Goal: Contribute content: Add original content to the website for others to see

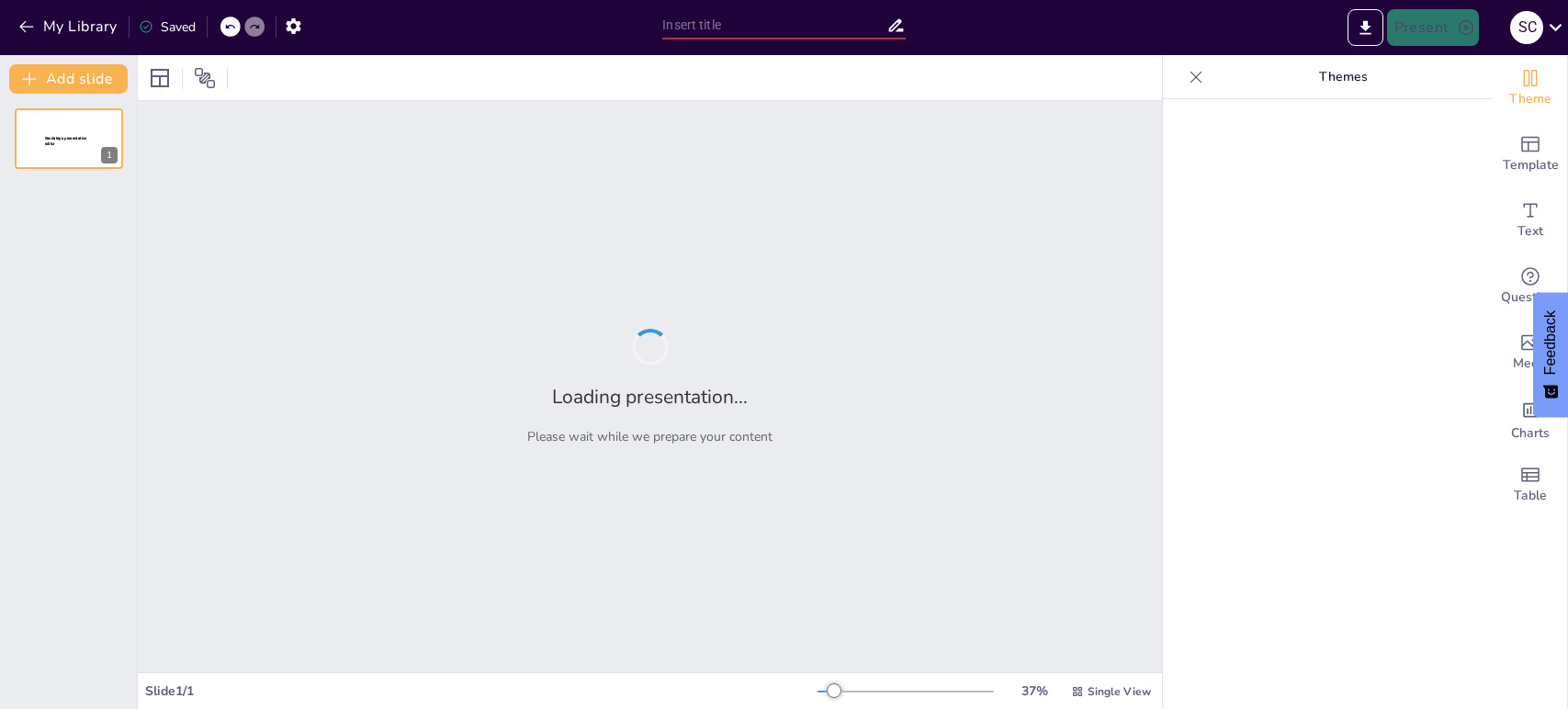
type input "Sistema Endocrino: ¡Las Hormonas También Tienen Su Propio Reality Show!"
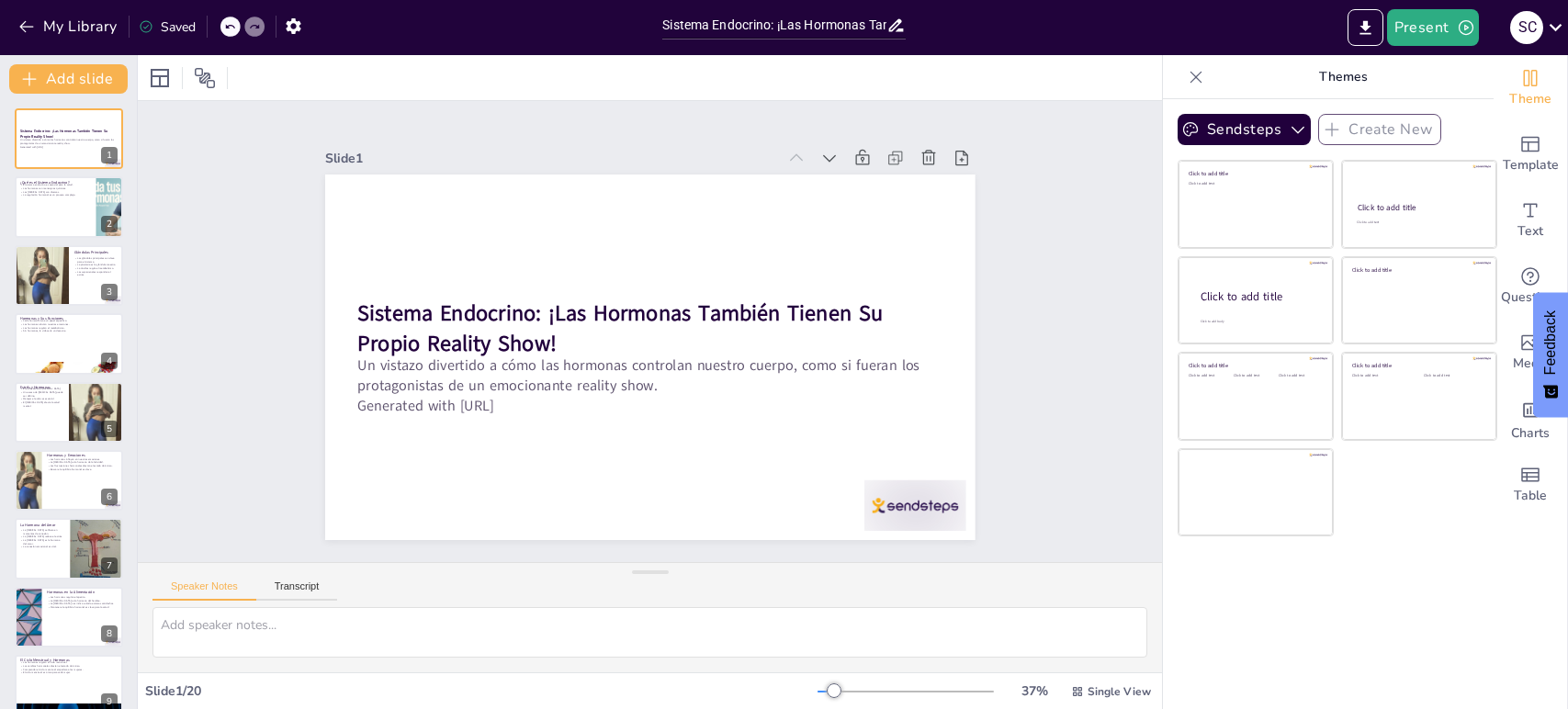
checkbox input "true"
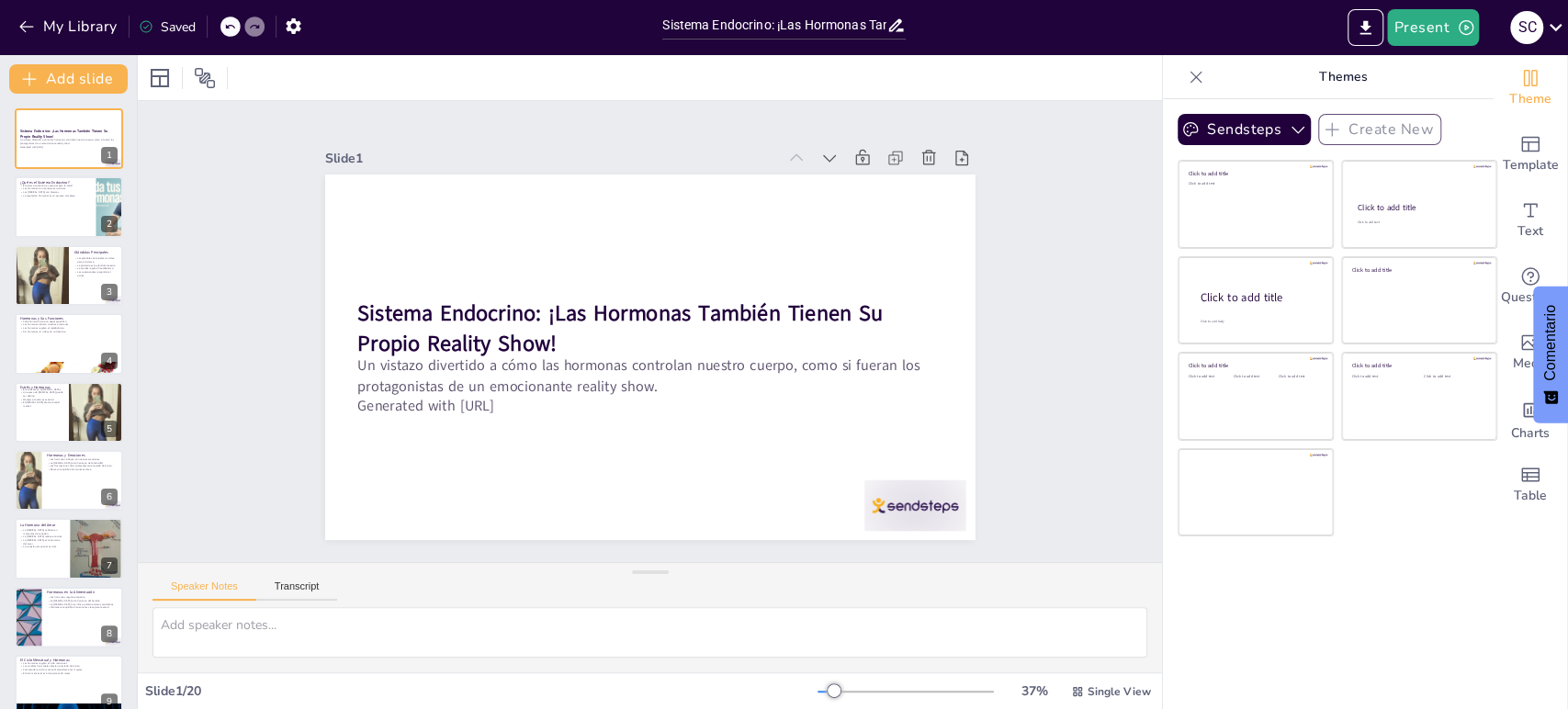
checkbox input "true"
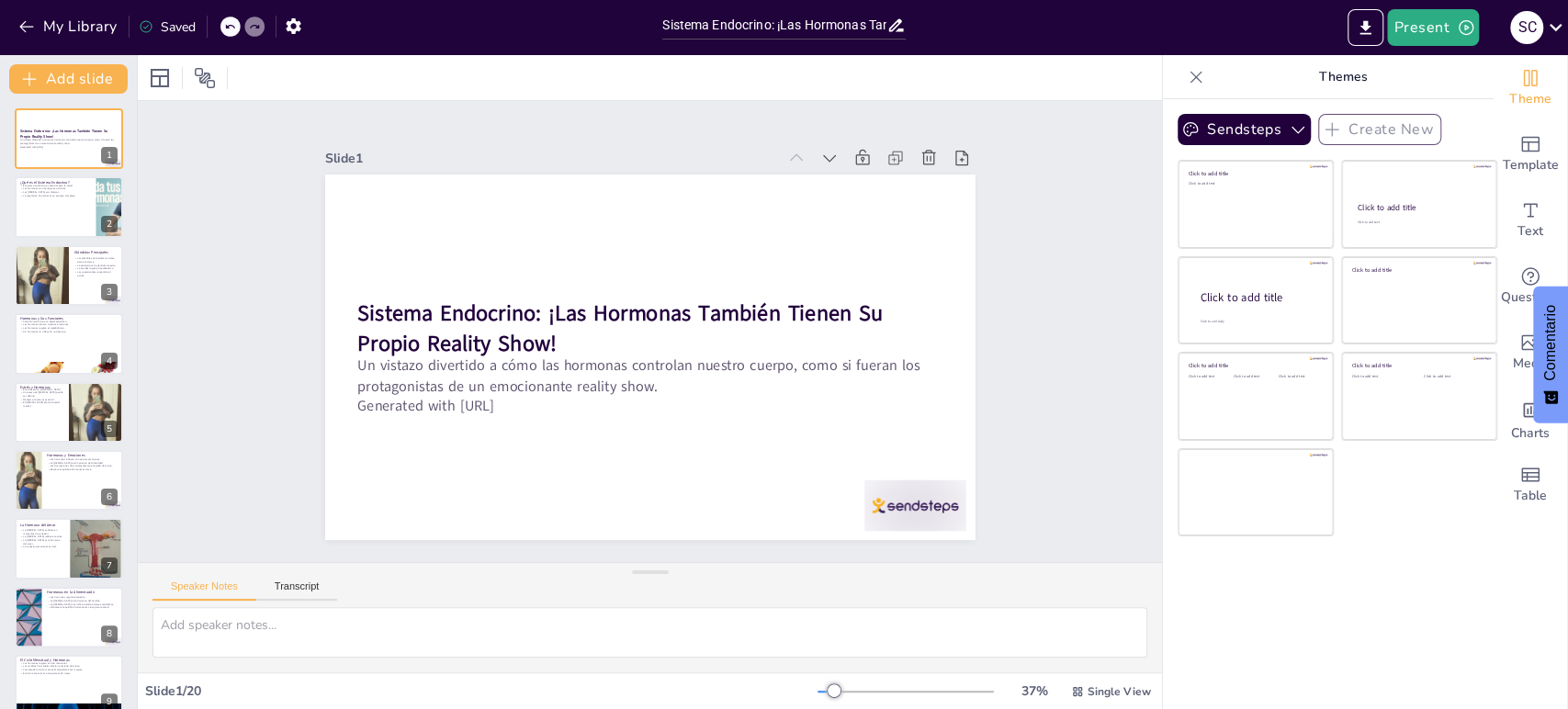
checkbox input "true"
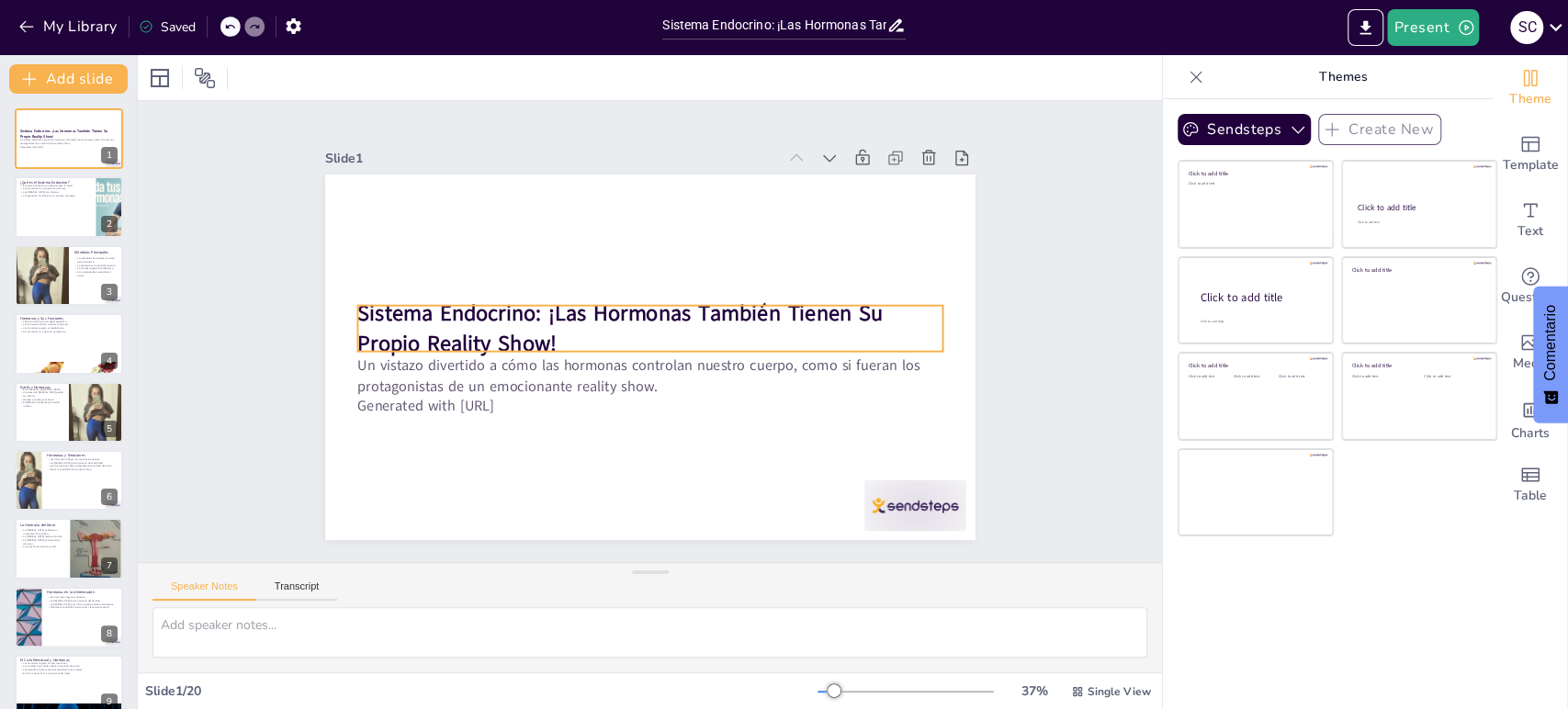
checkbox input "true"
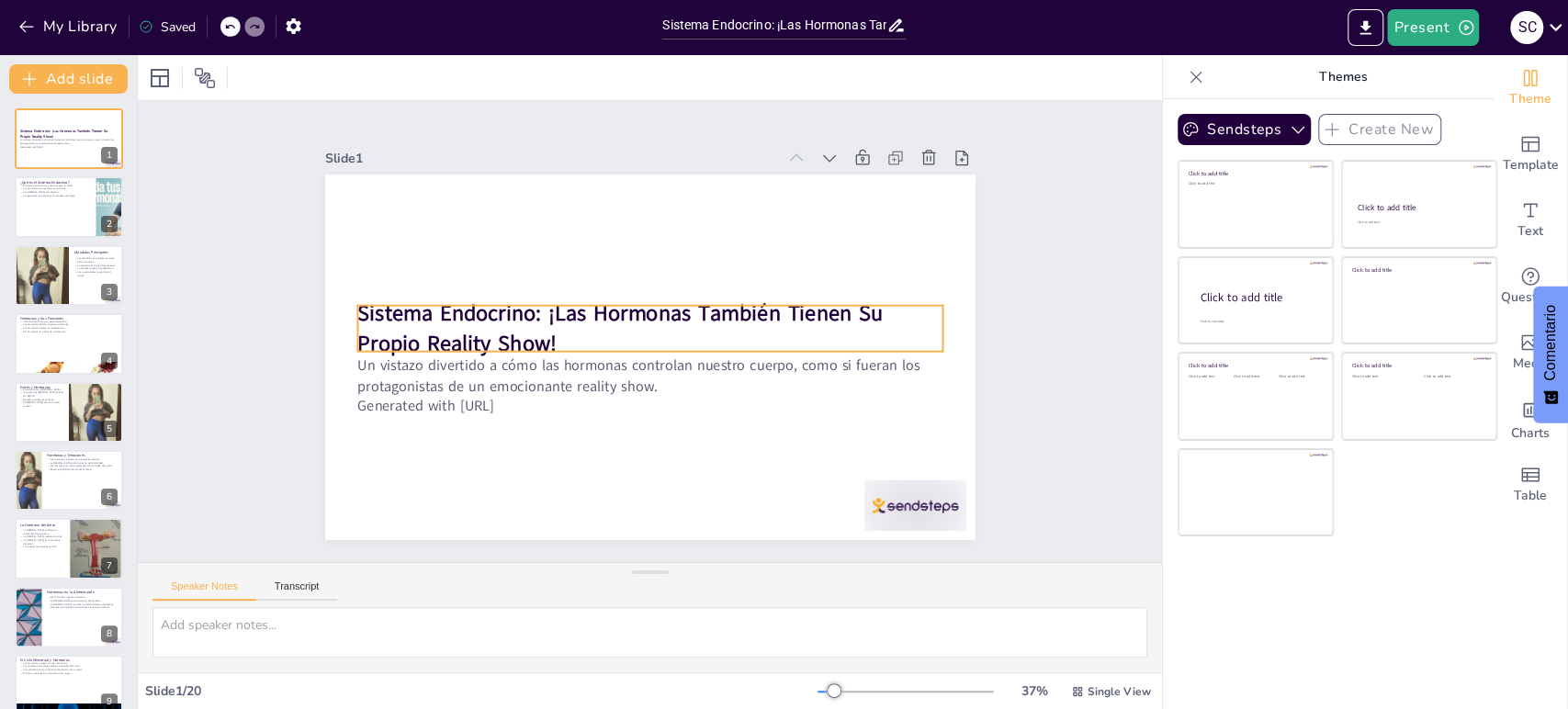
checkbox input "true"
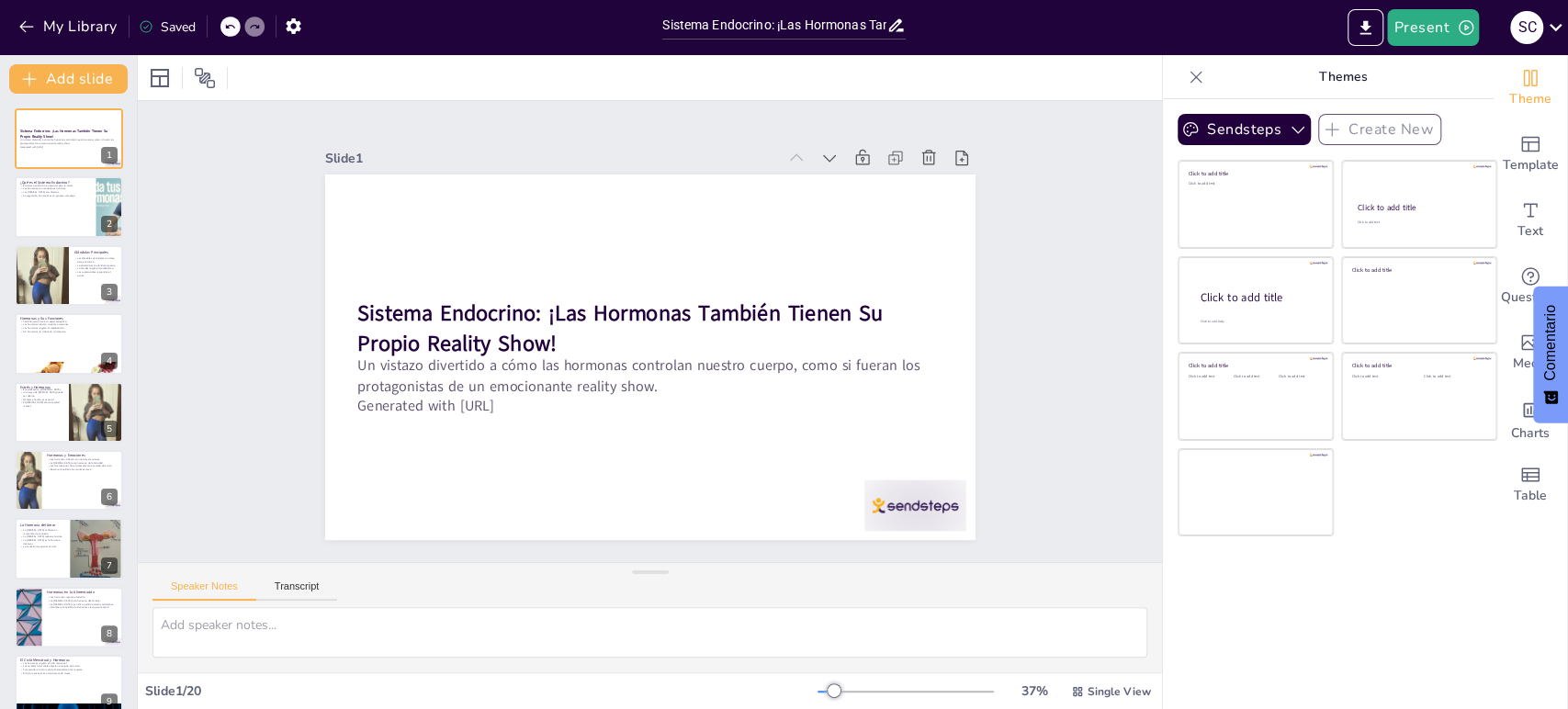
checkbox input "true"
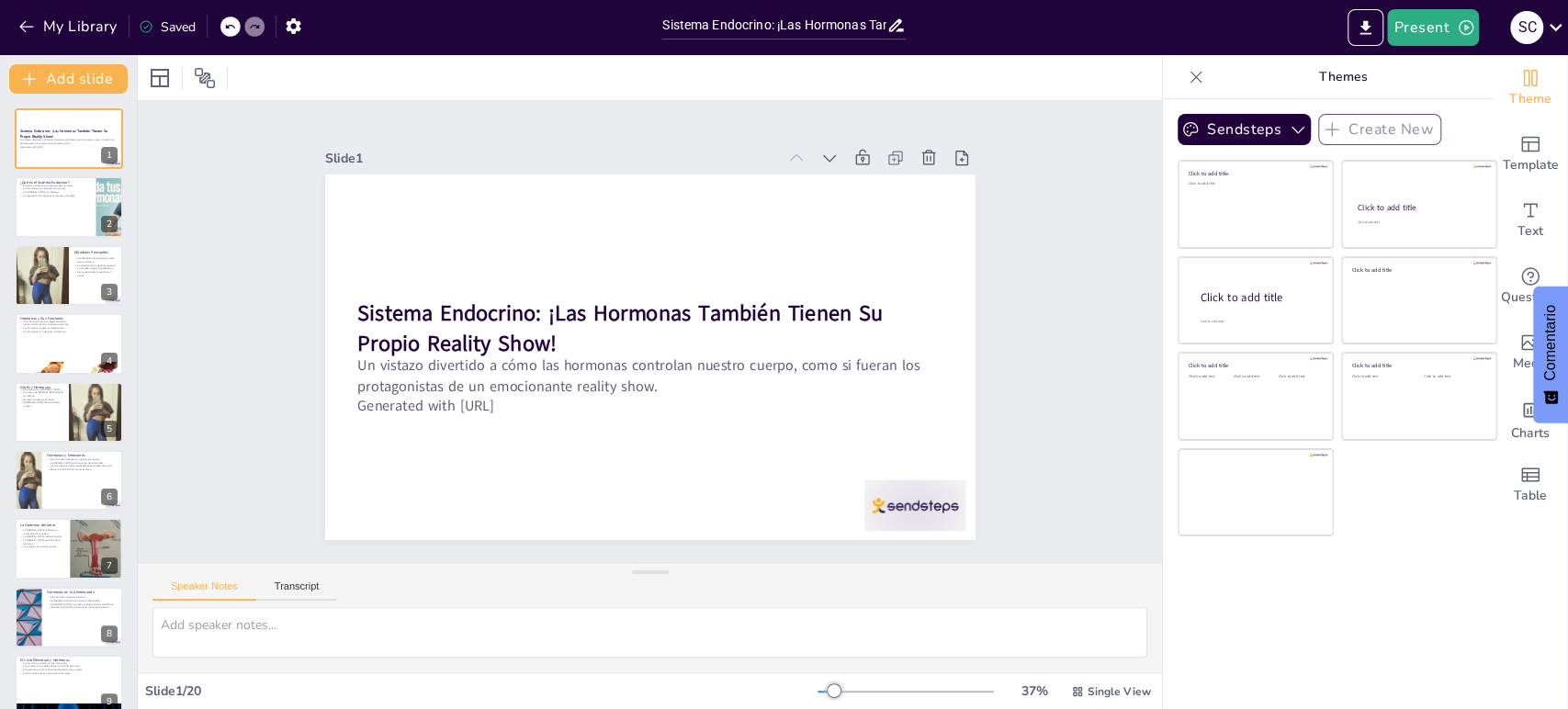
checkbox input "true"
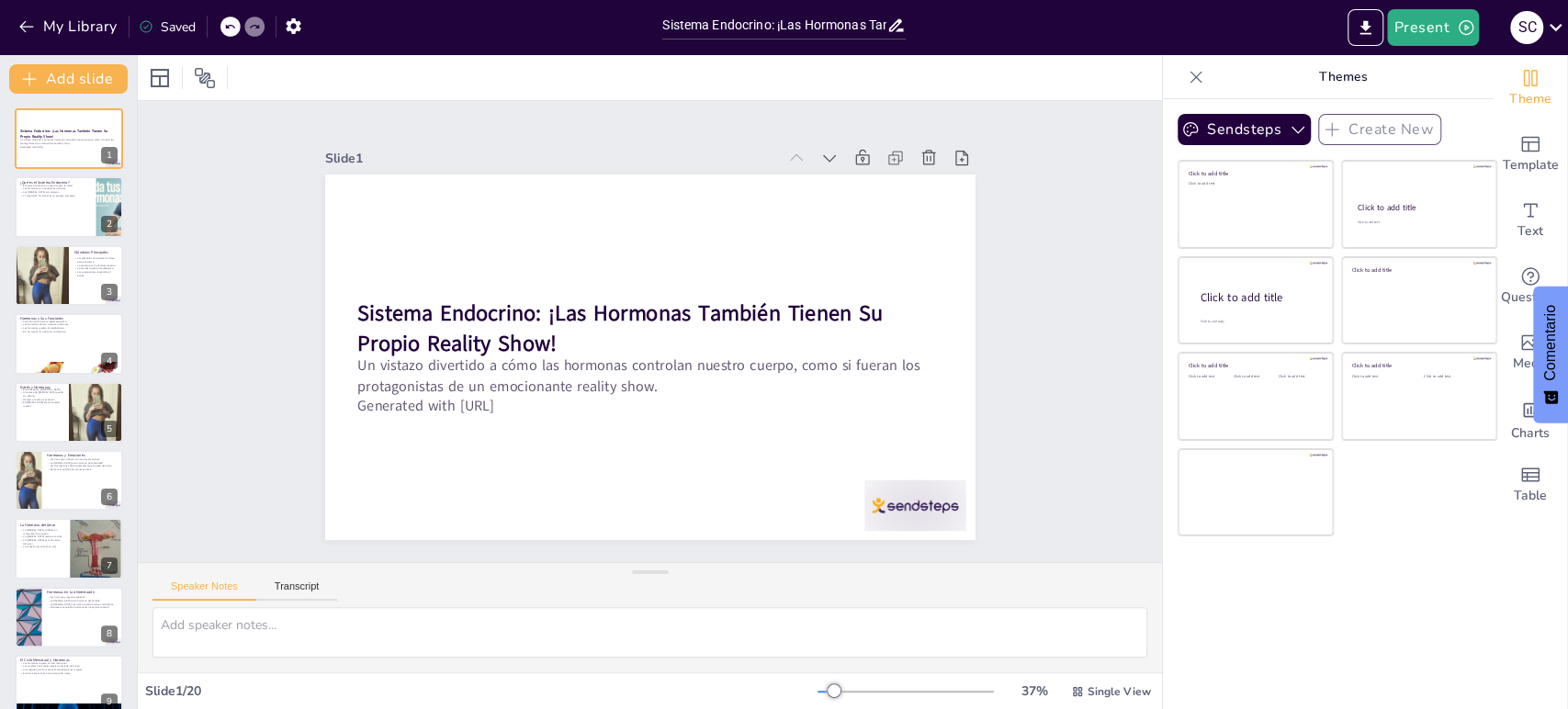
checkbox input "true"
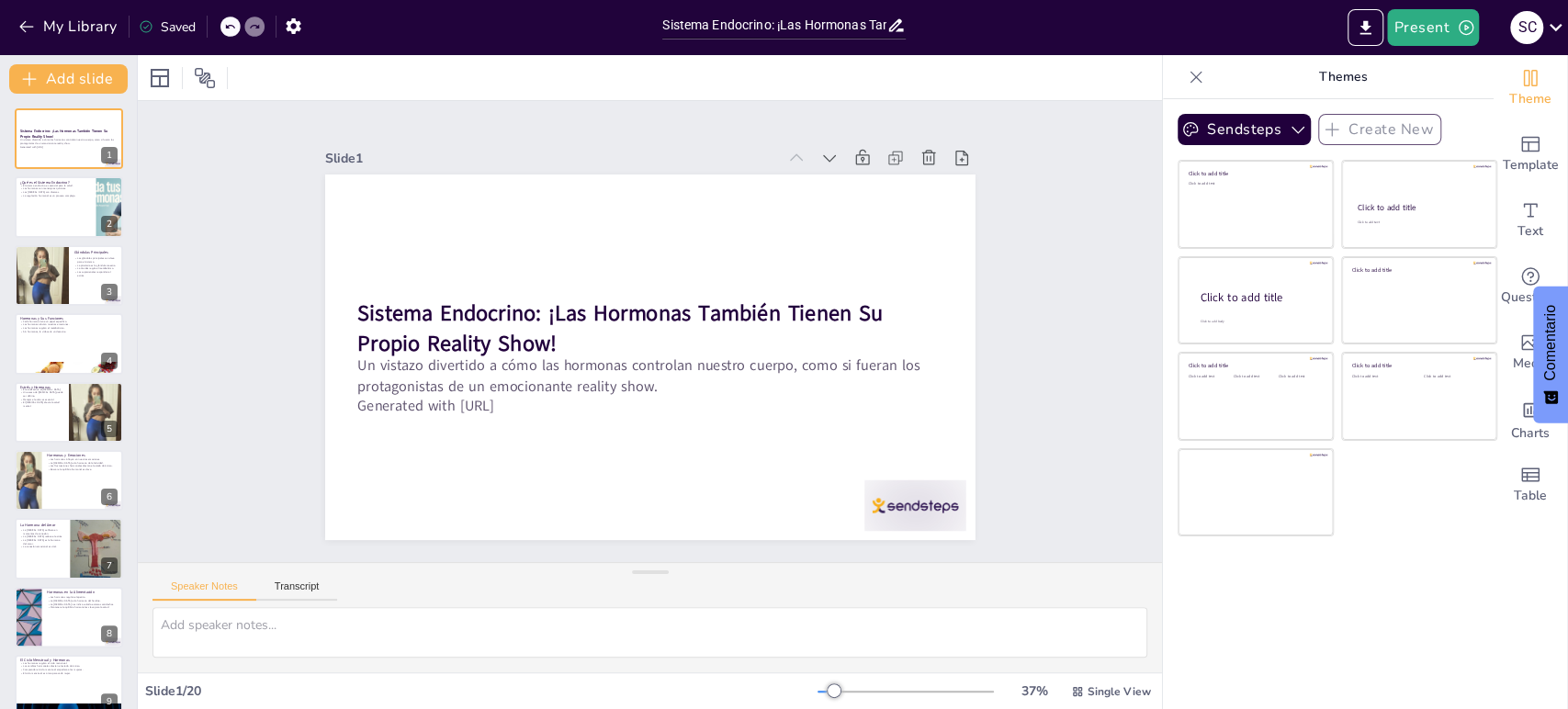
checkbox input "true"
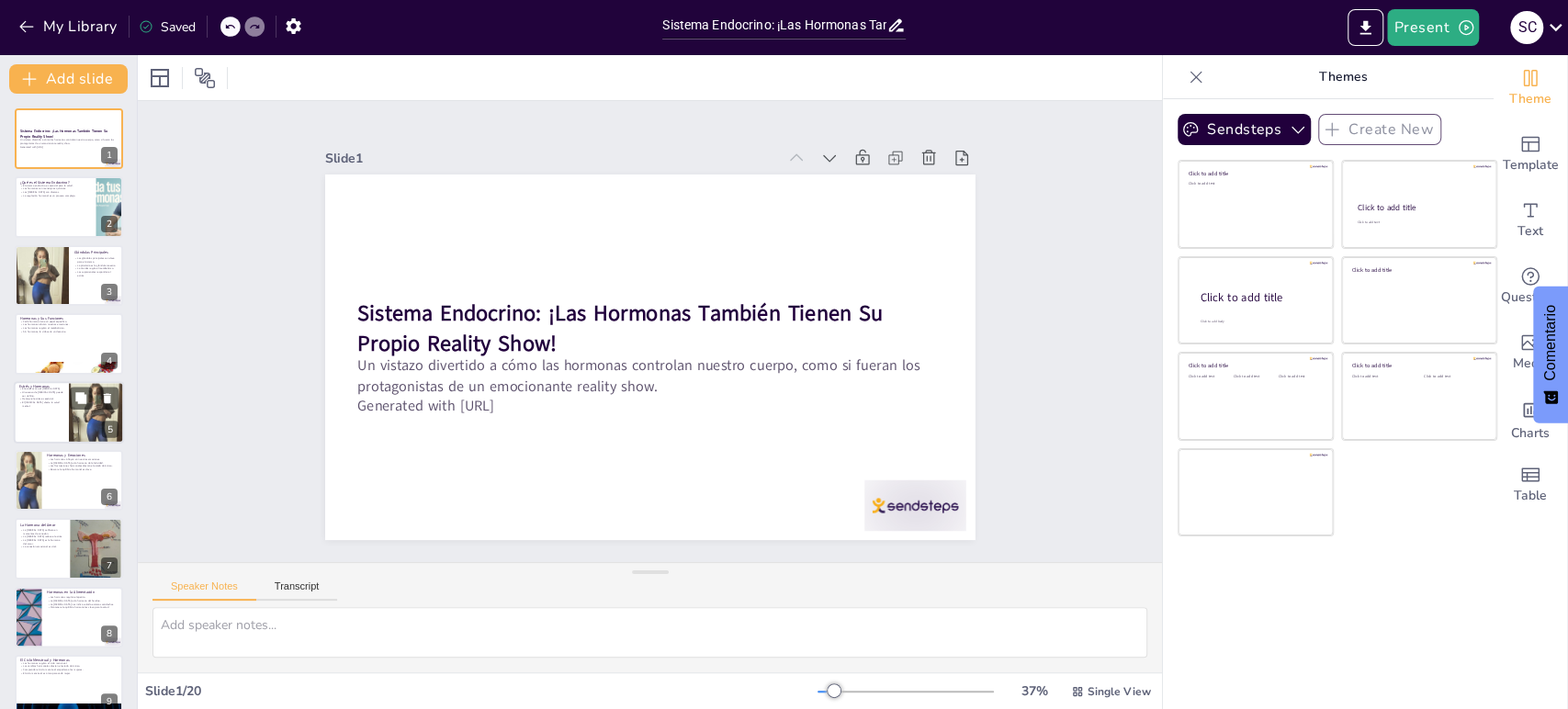
checkbox input "true"
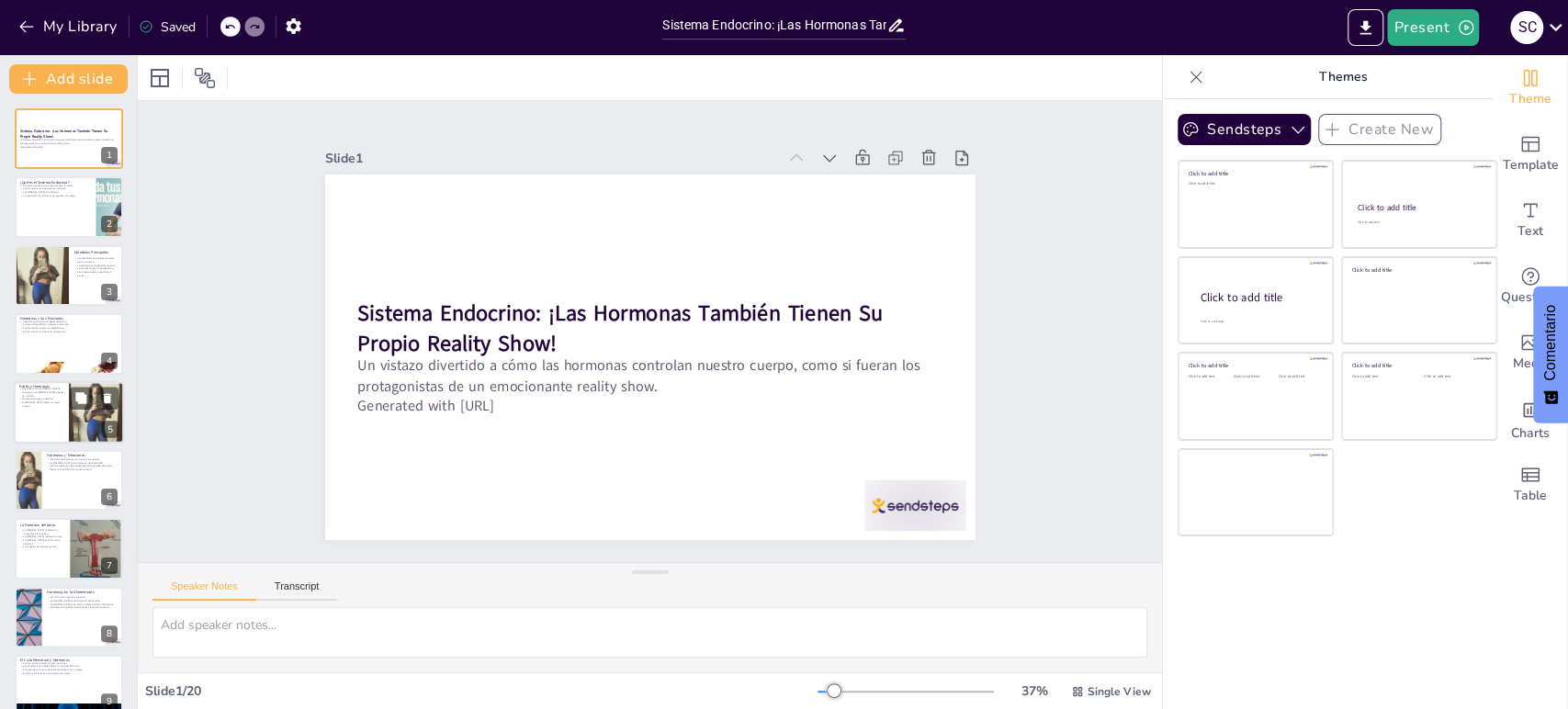
checkbox input "true"
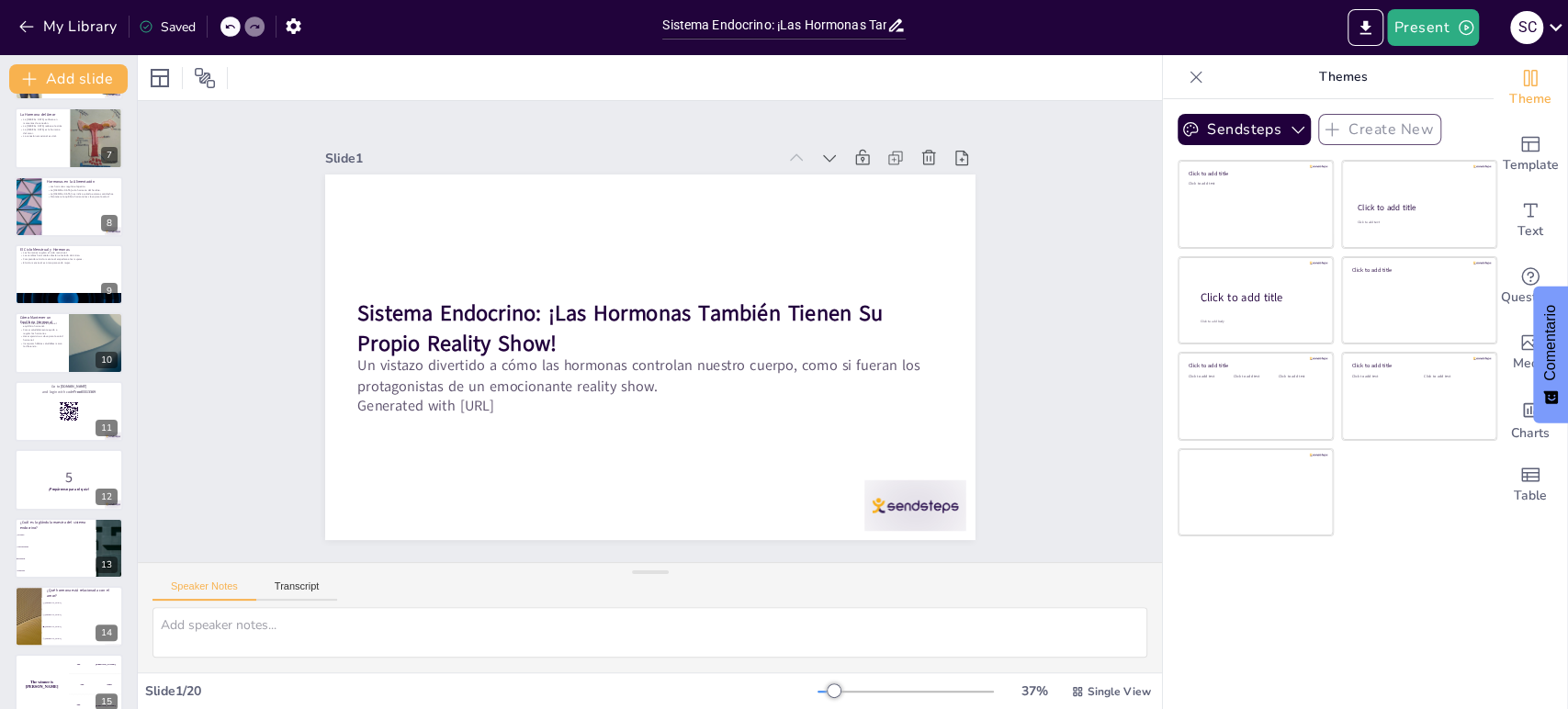
checkbox input "true"
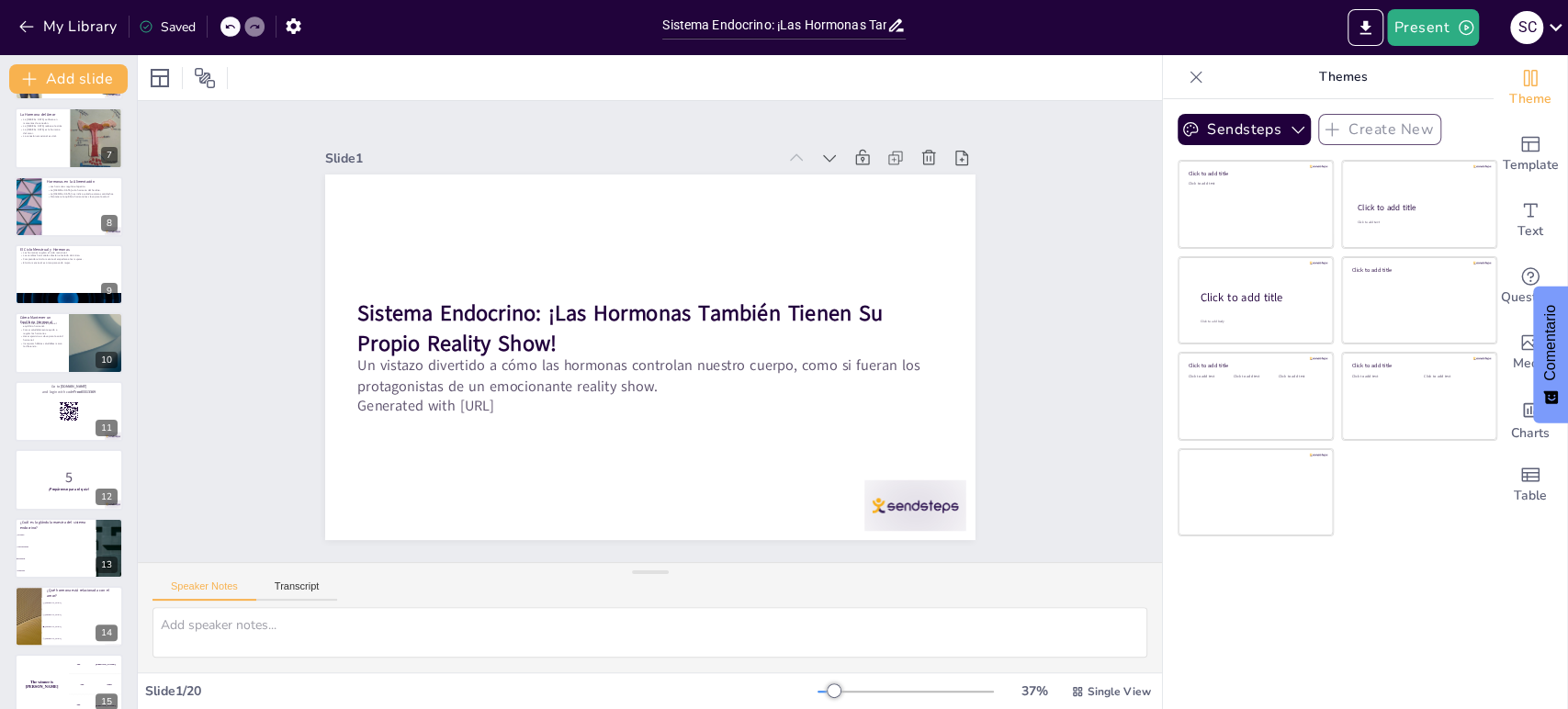
scroll to position [771, 0]
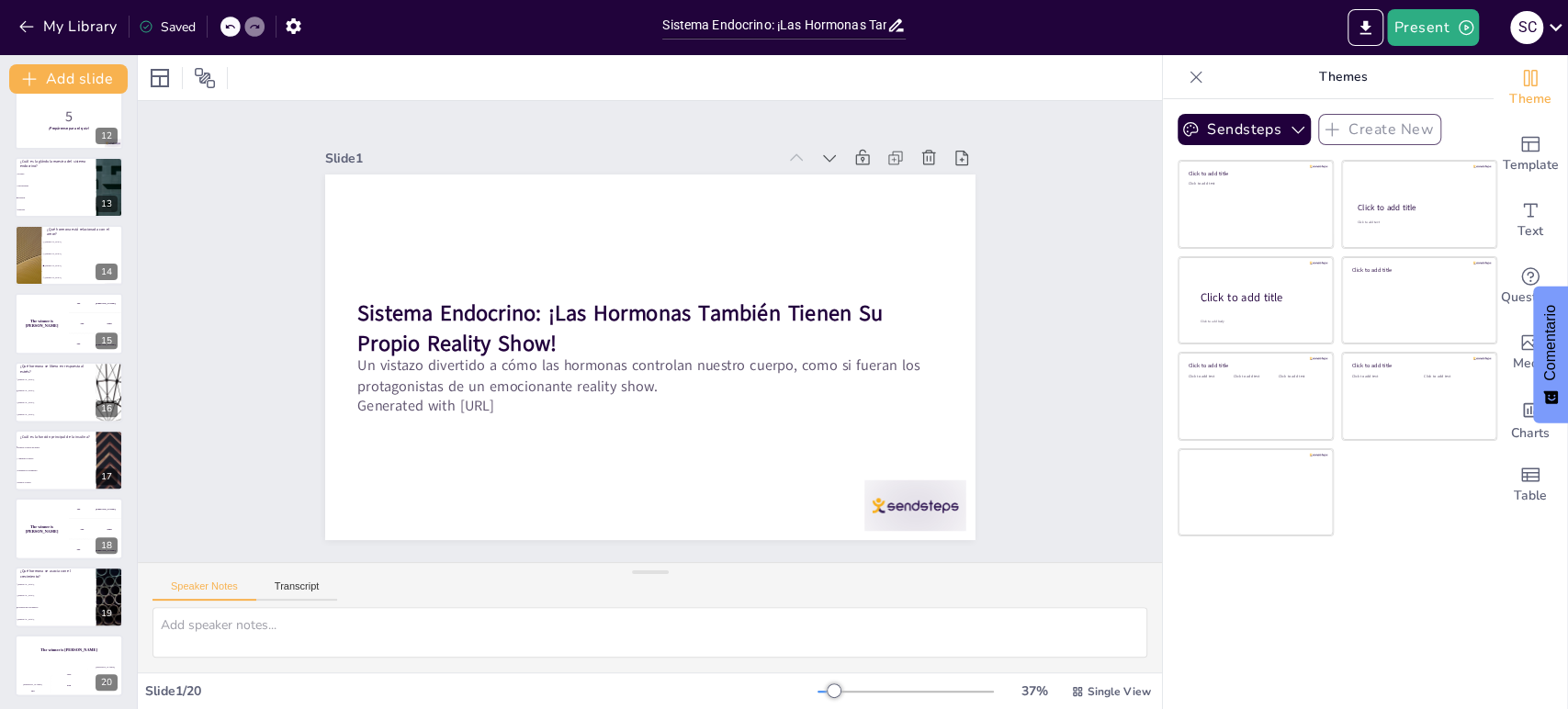
checkbox input "true"
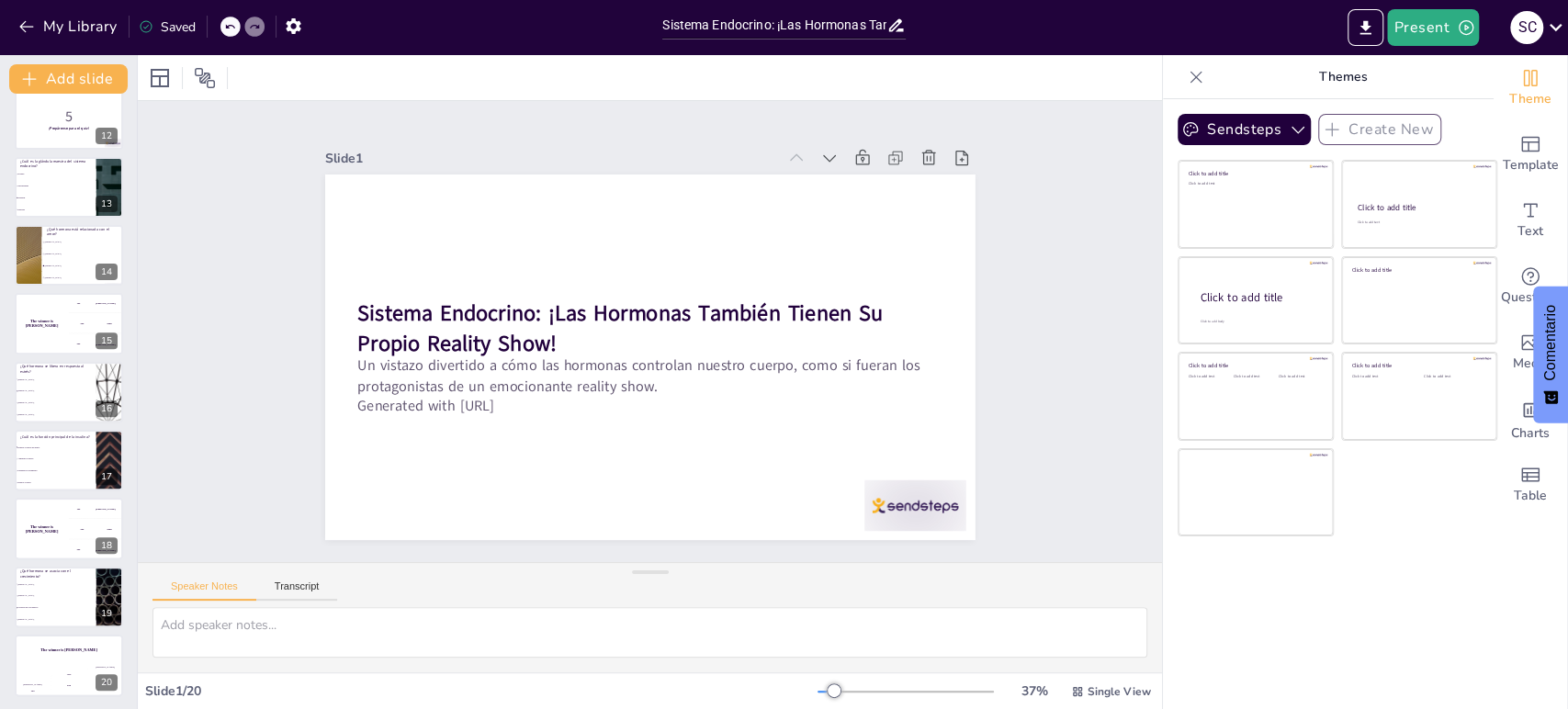
scroll to position [0, 0]
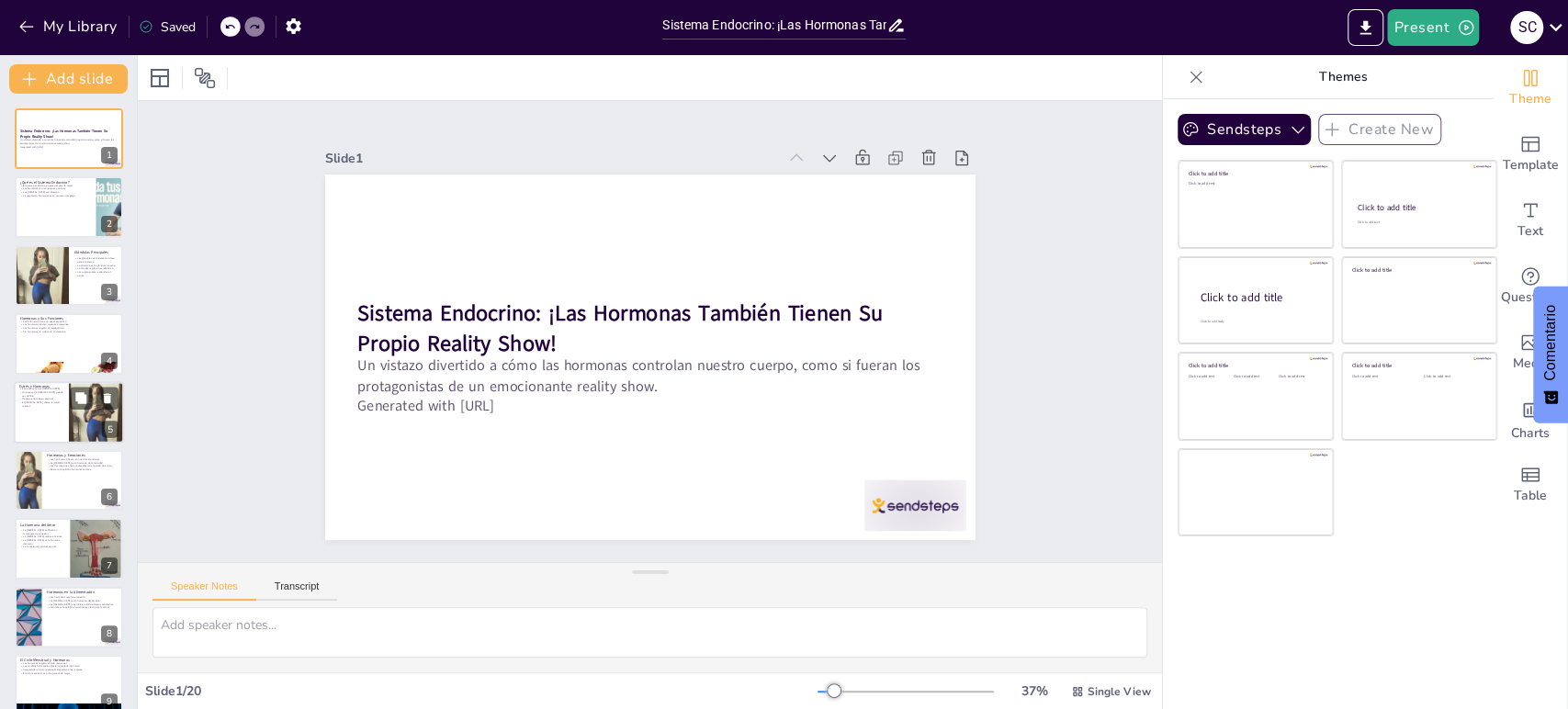
checkbox input "true"
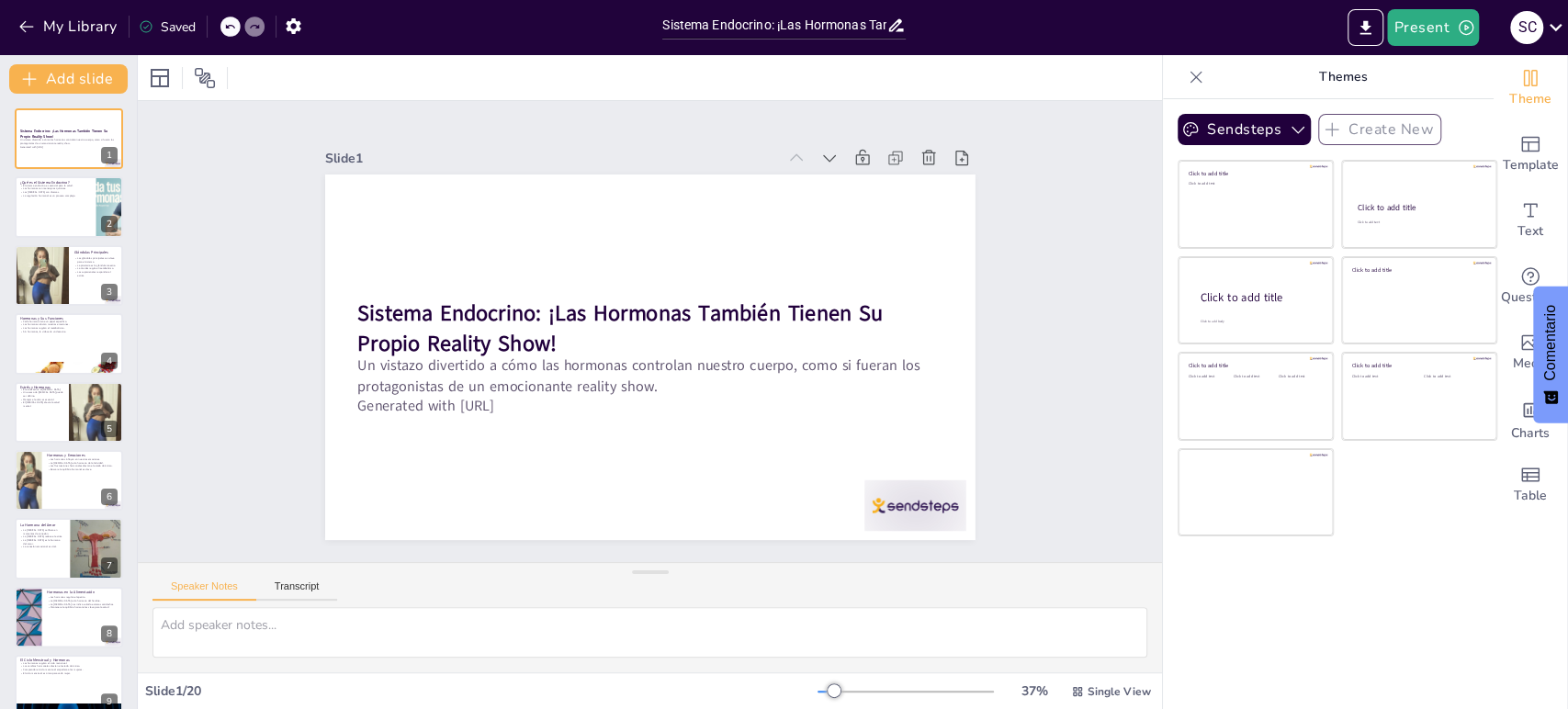
checkbox input "true"
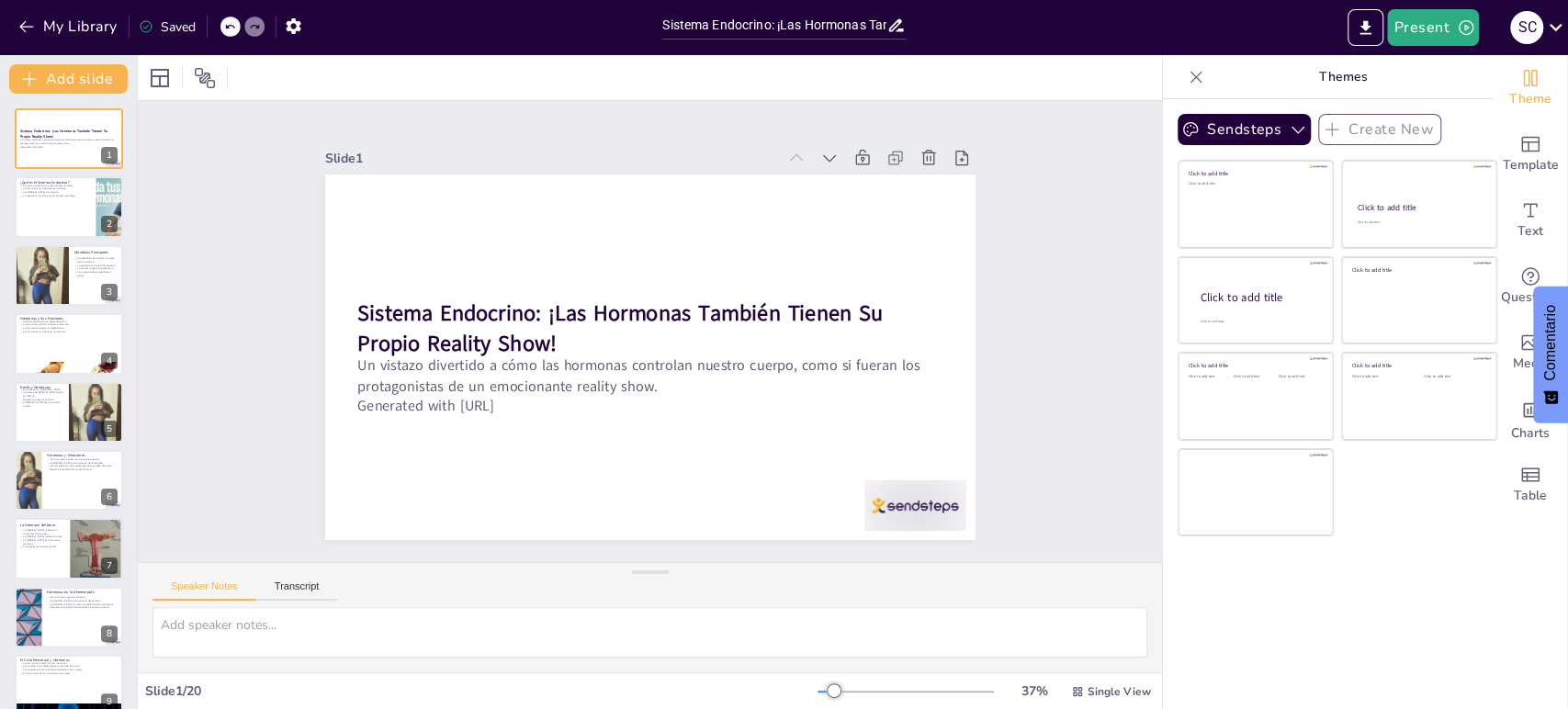
checkbox input "true"
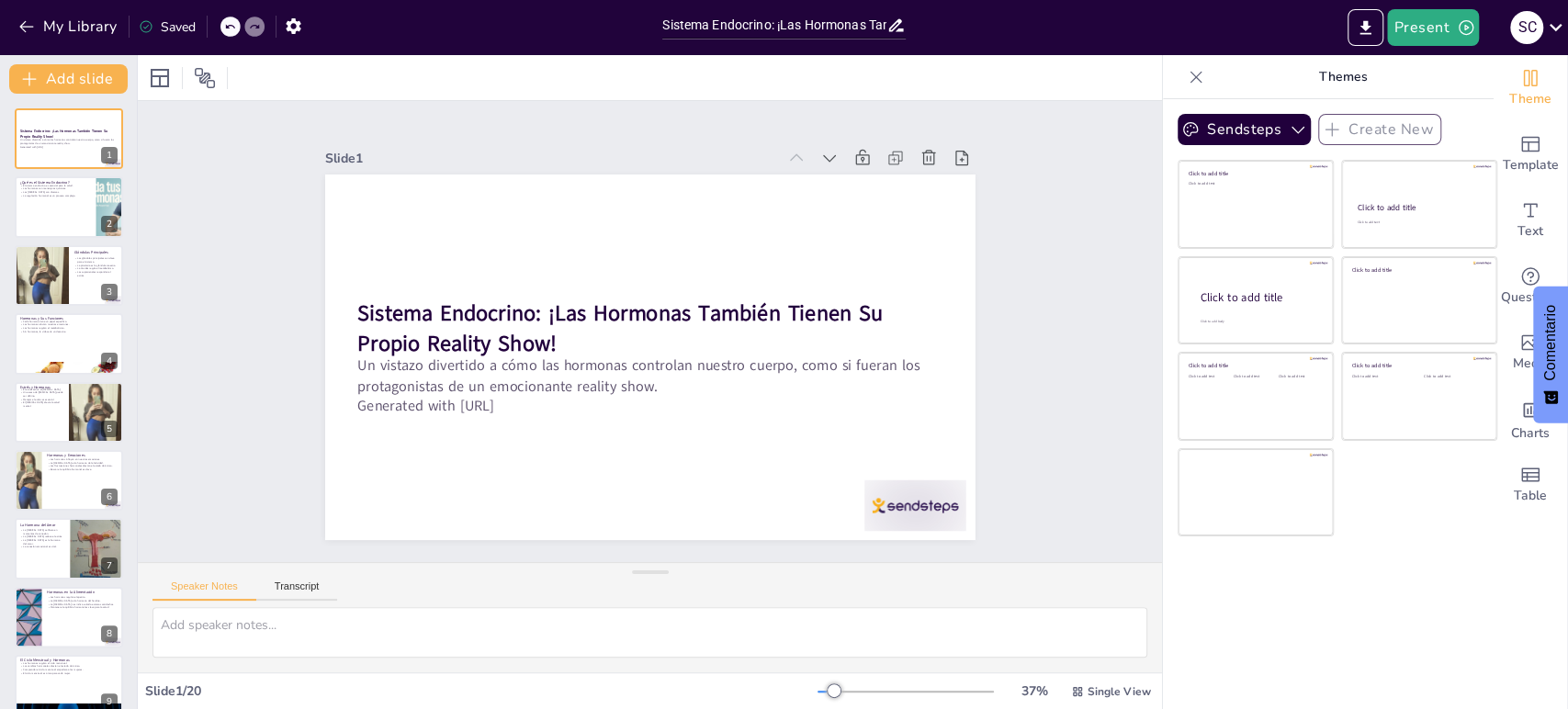
checkbox input "true"
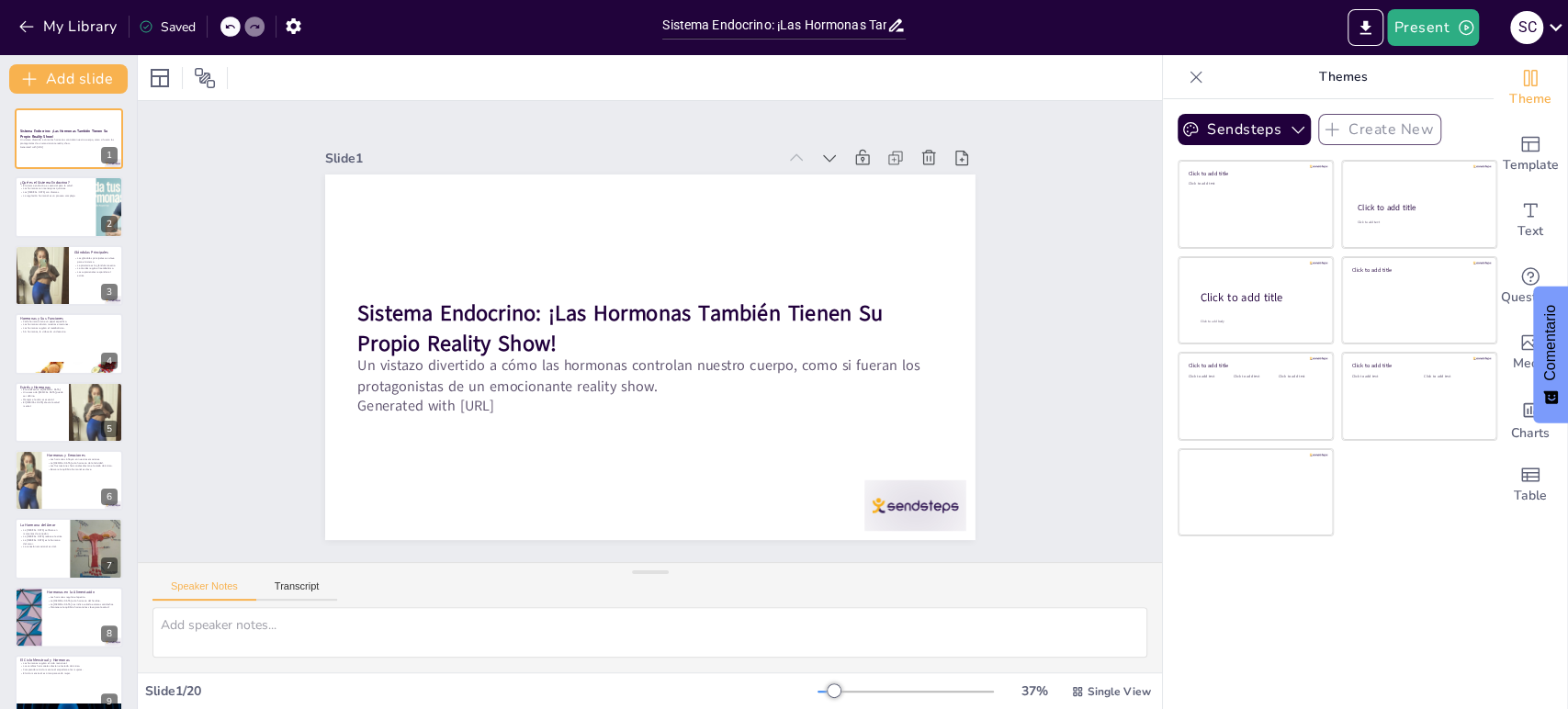
checkbox input "true"
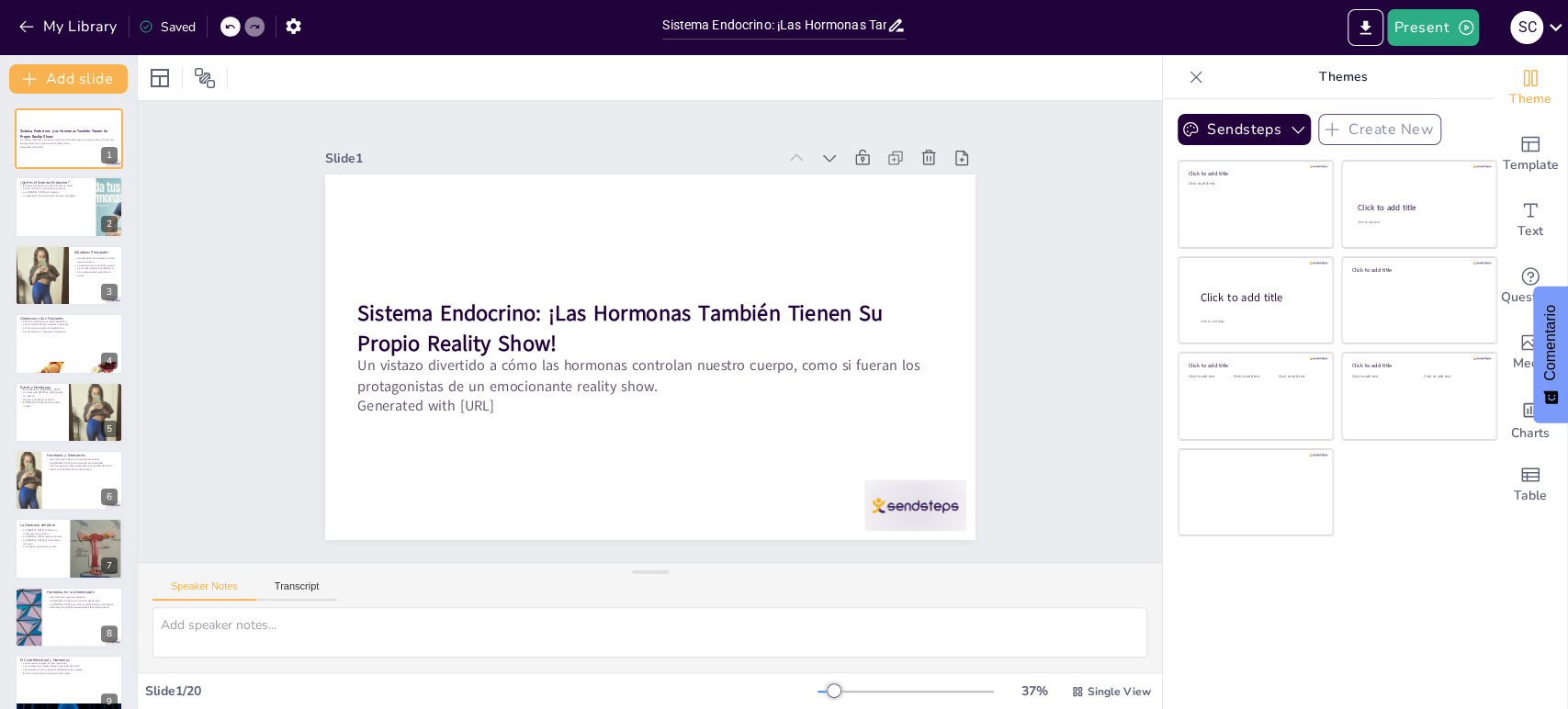
checkbox input "true"
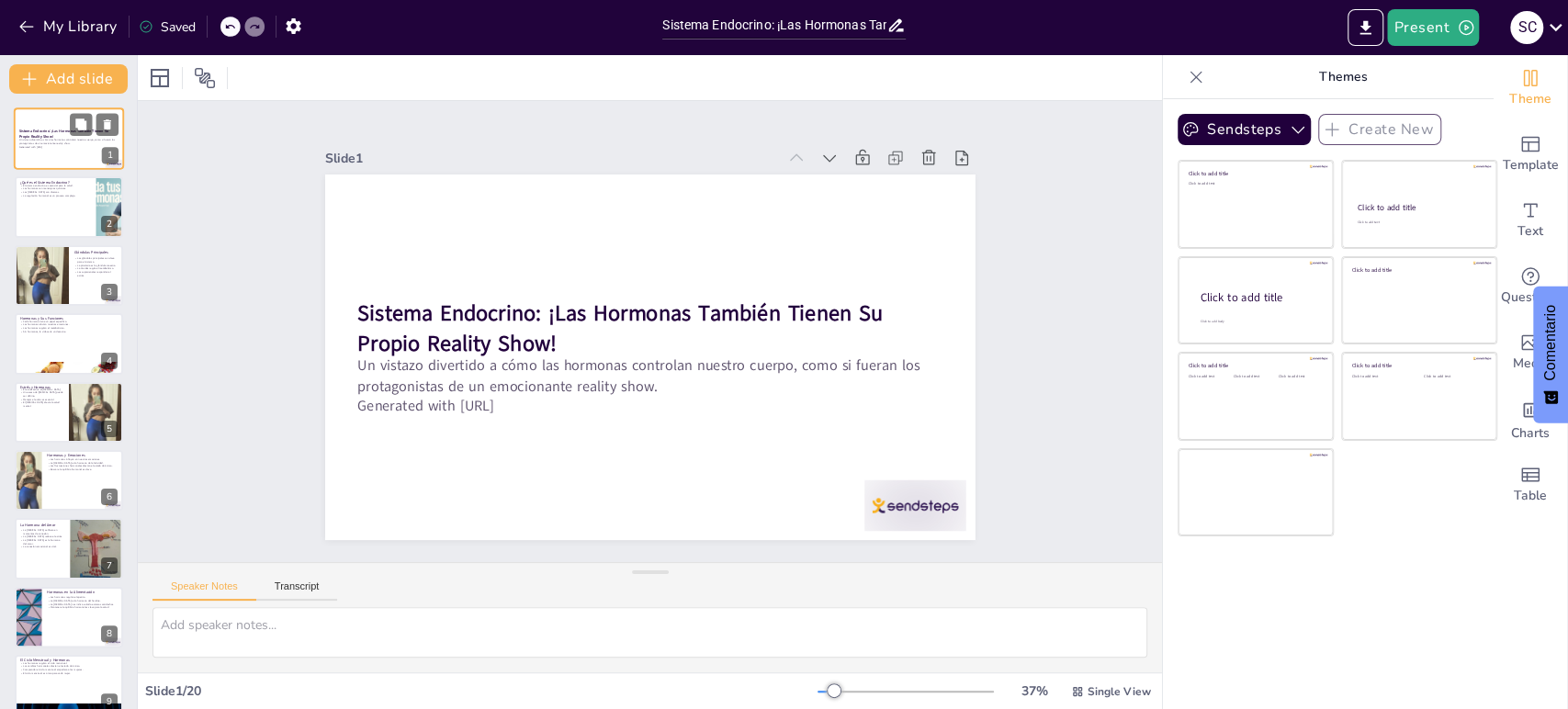
checkbox input "true"
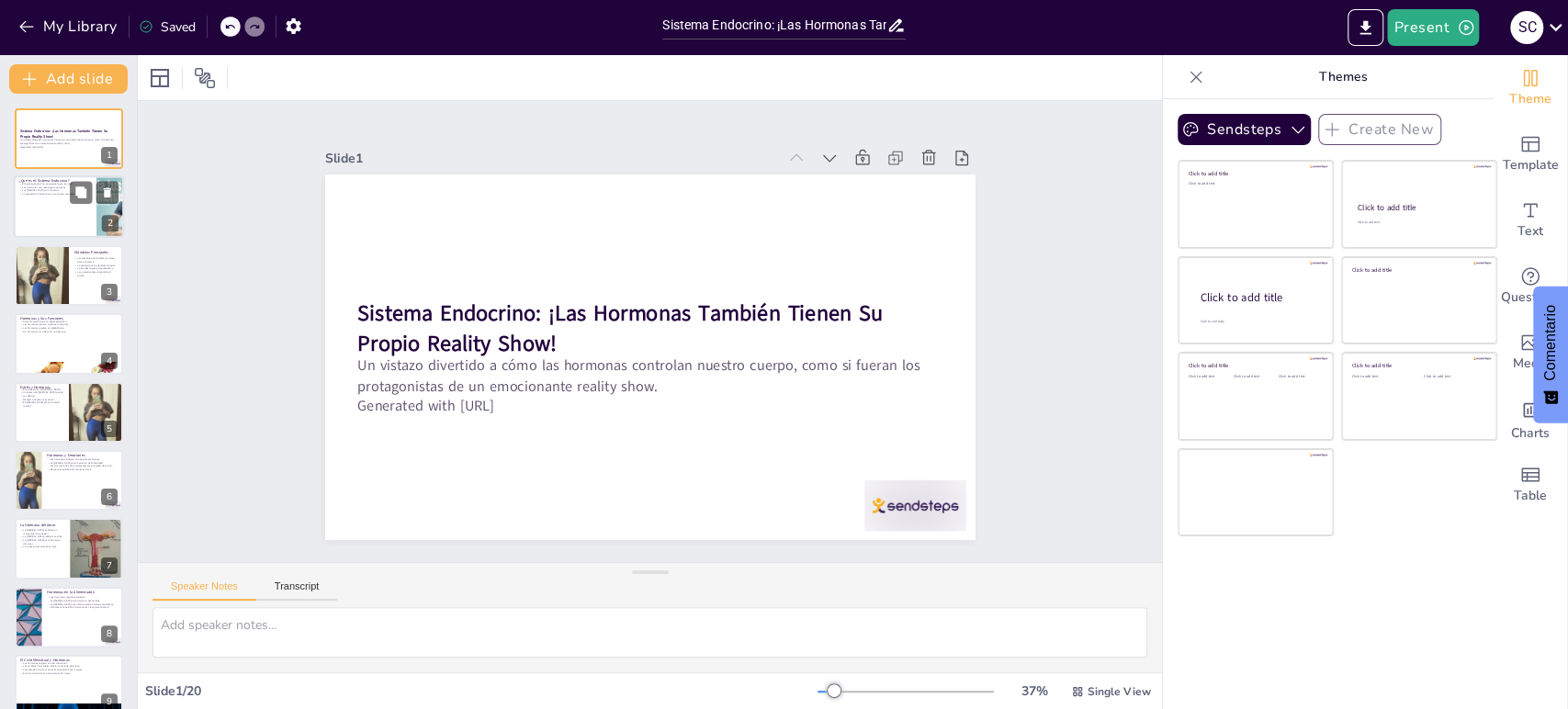
checkbox input "true"
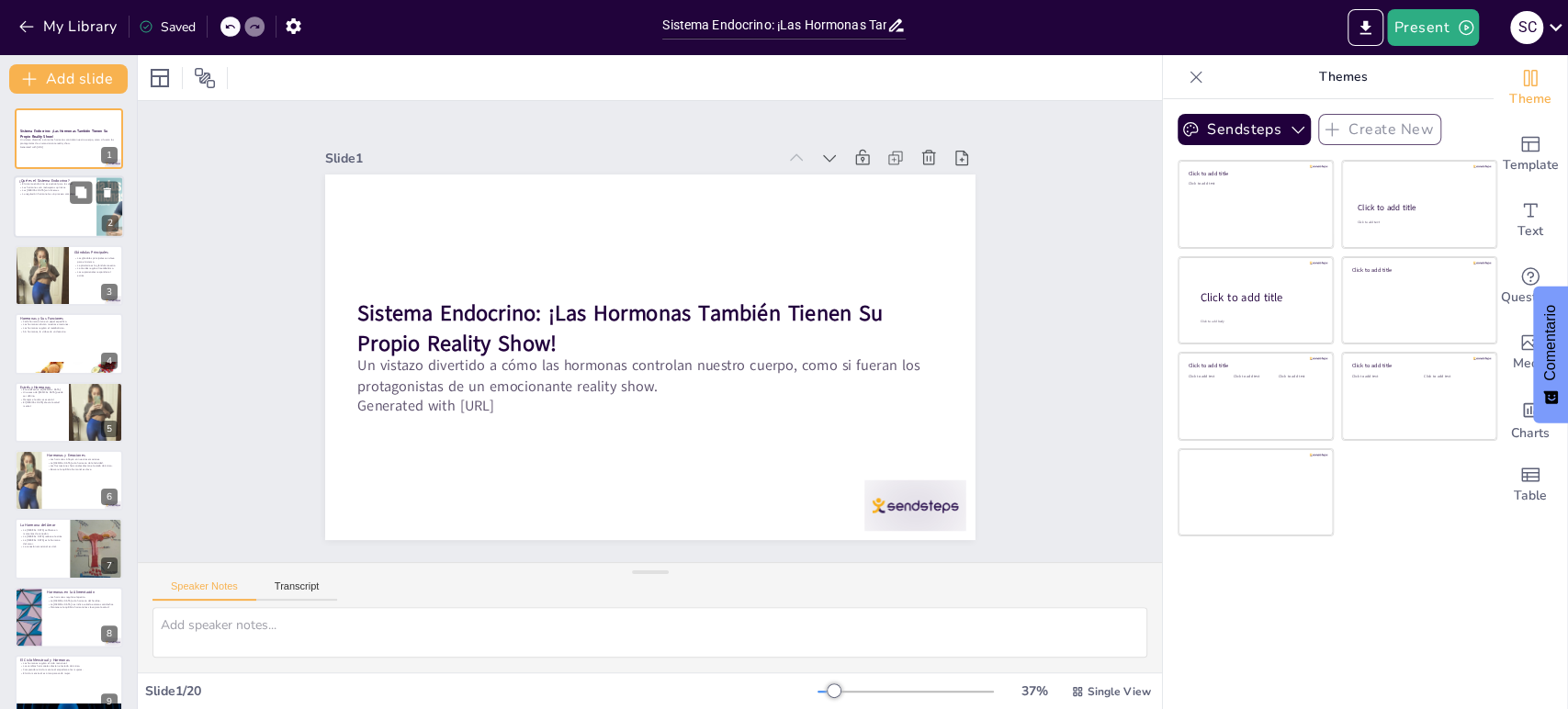
checkbox input "true"
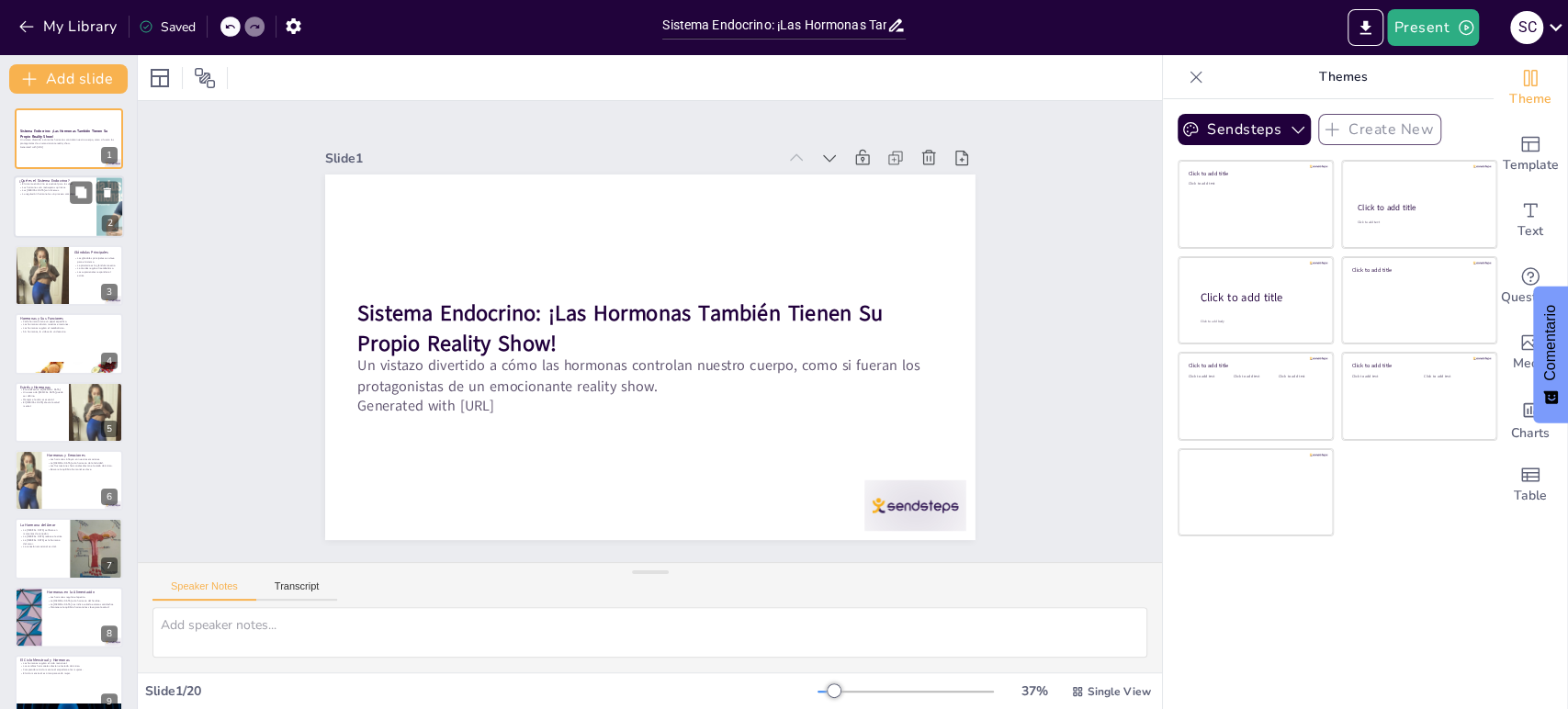
click at [74, 206] on div at bounding box center [69, 207] width 110 height 63
checkbox input "true"
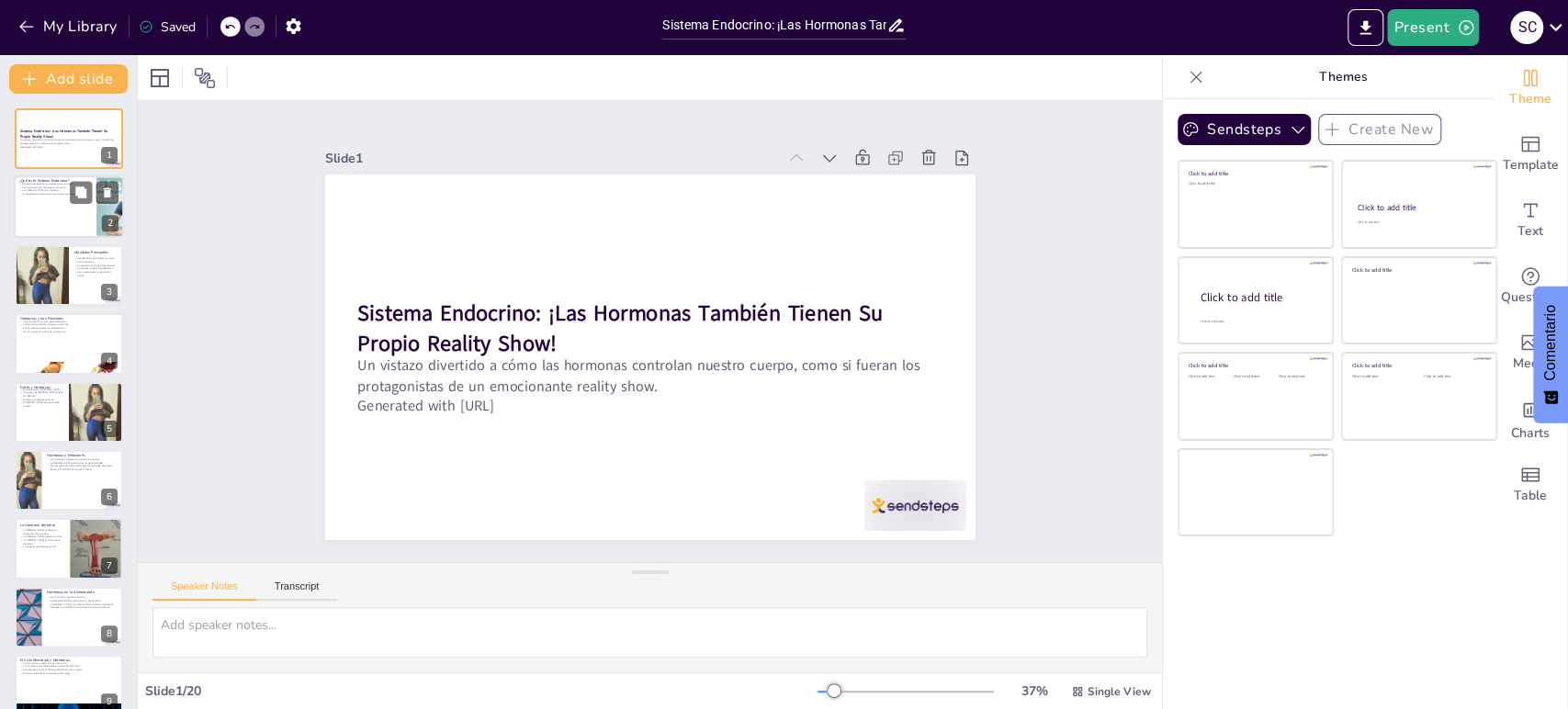
checkbox input "true"
type textarea "El sistema endocrino actúa como el director de una orquesta, donde cada glándul…"
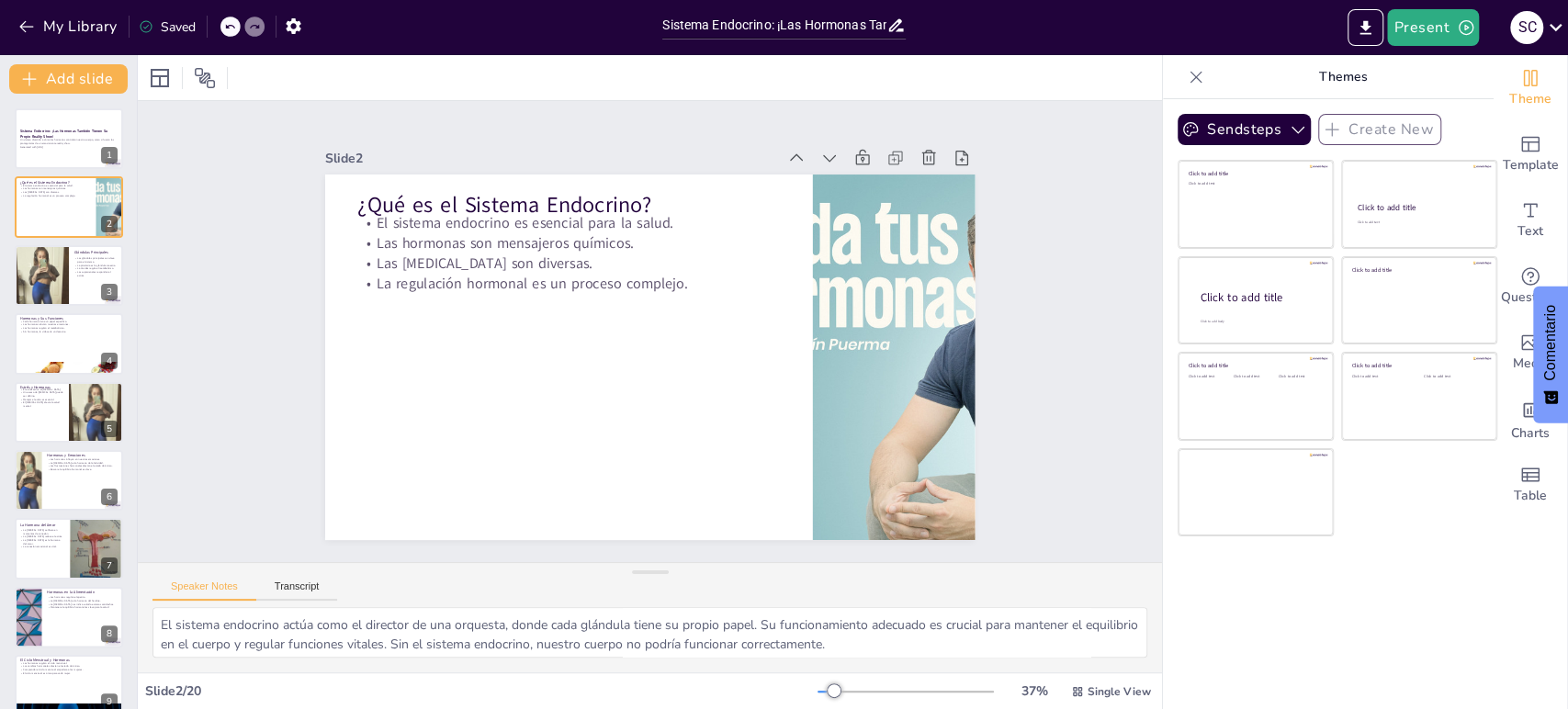
checkbox input "true"
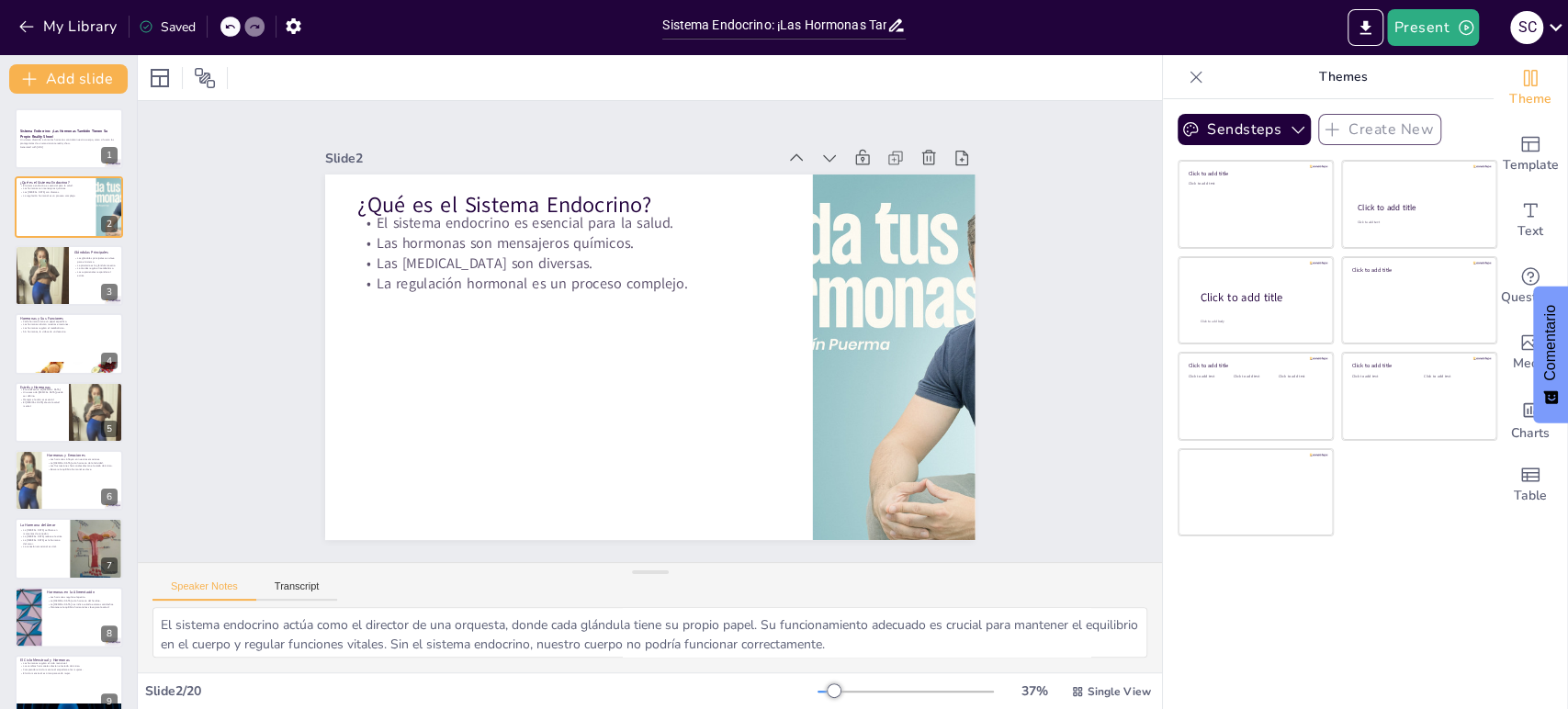
checkbox input "true"
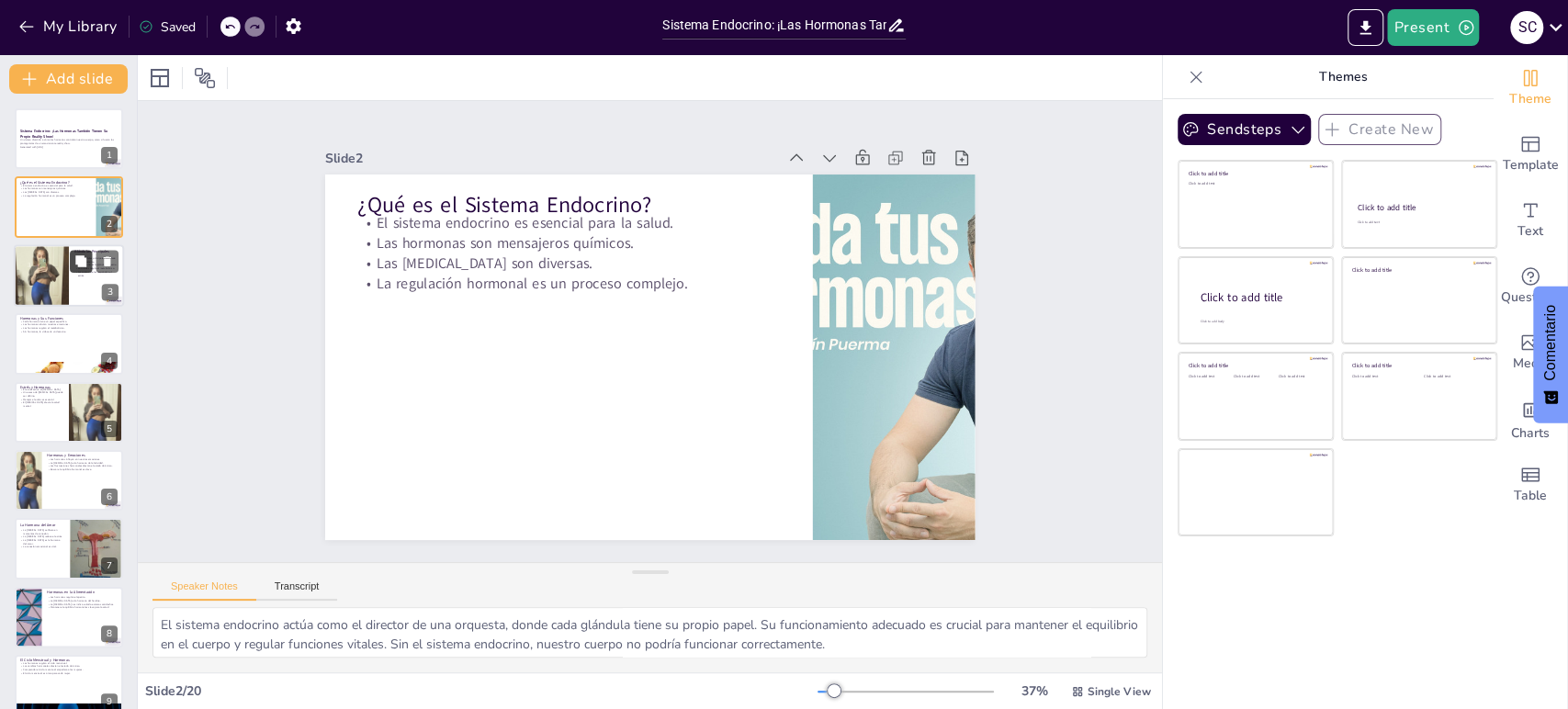
checkbox input "true"
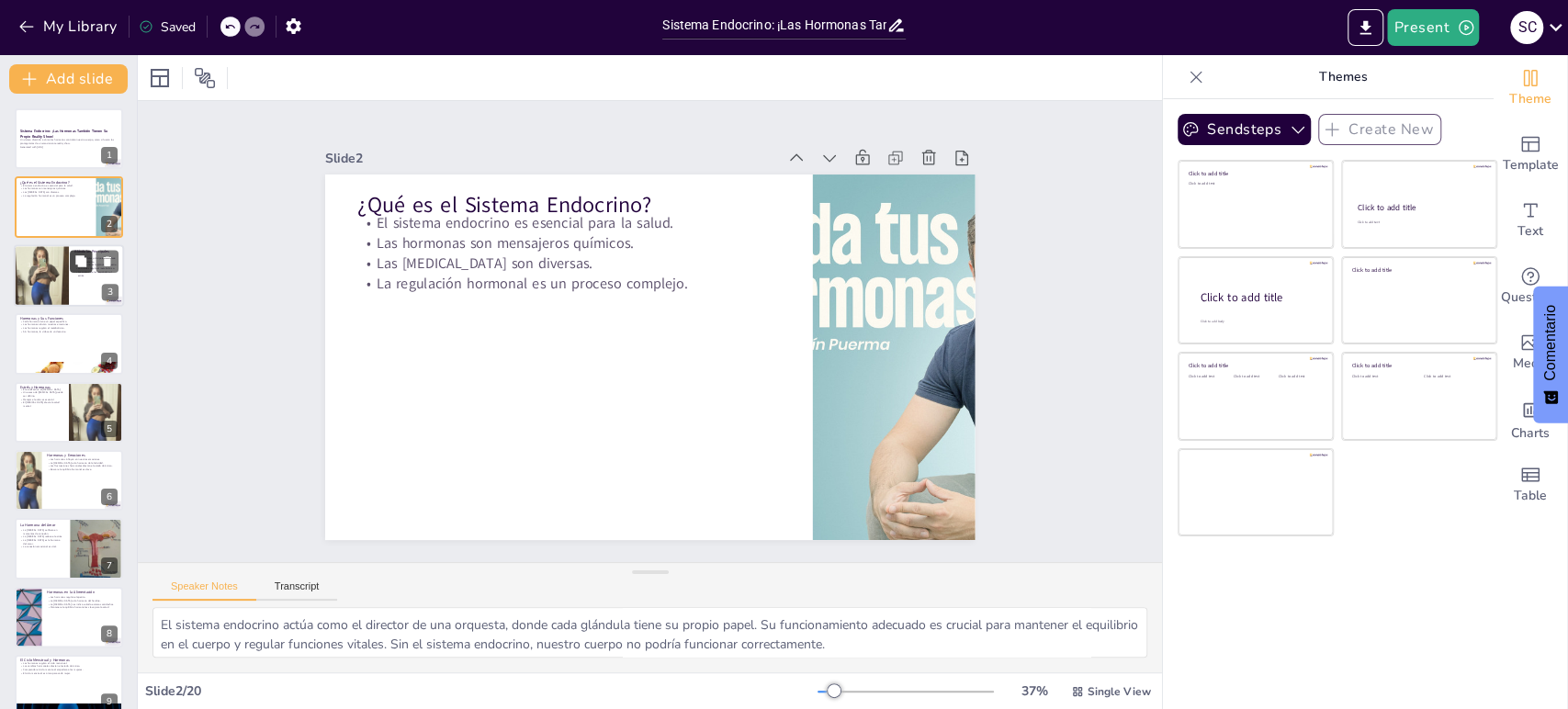
checkbox input "true"
click at [74, 268] on button at bounding box center [80, 260] width 22 height 22
type textarea "Las glándulas principales son fundamentales para el sistema endocrino. Cada una…"
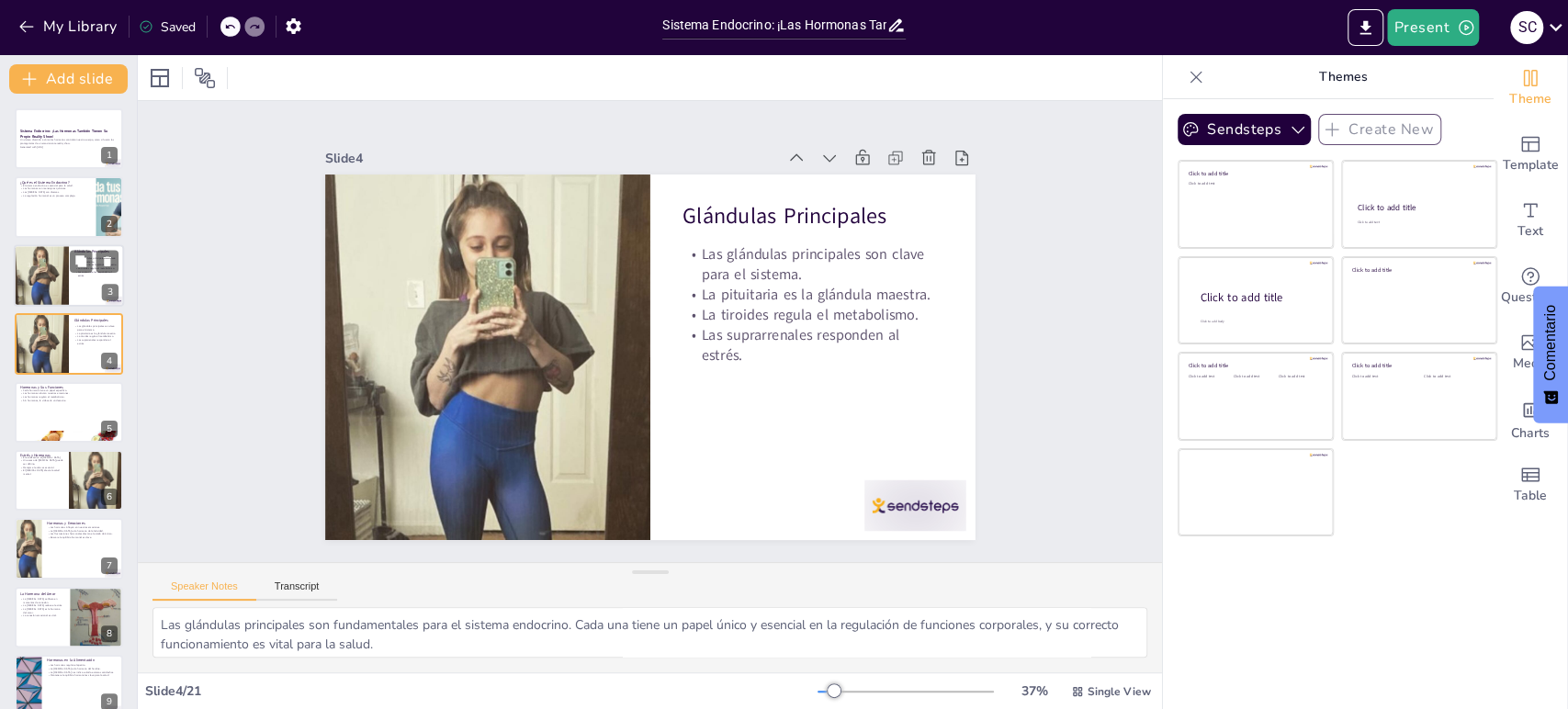
checkbox input "true"
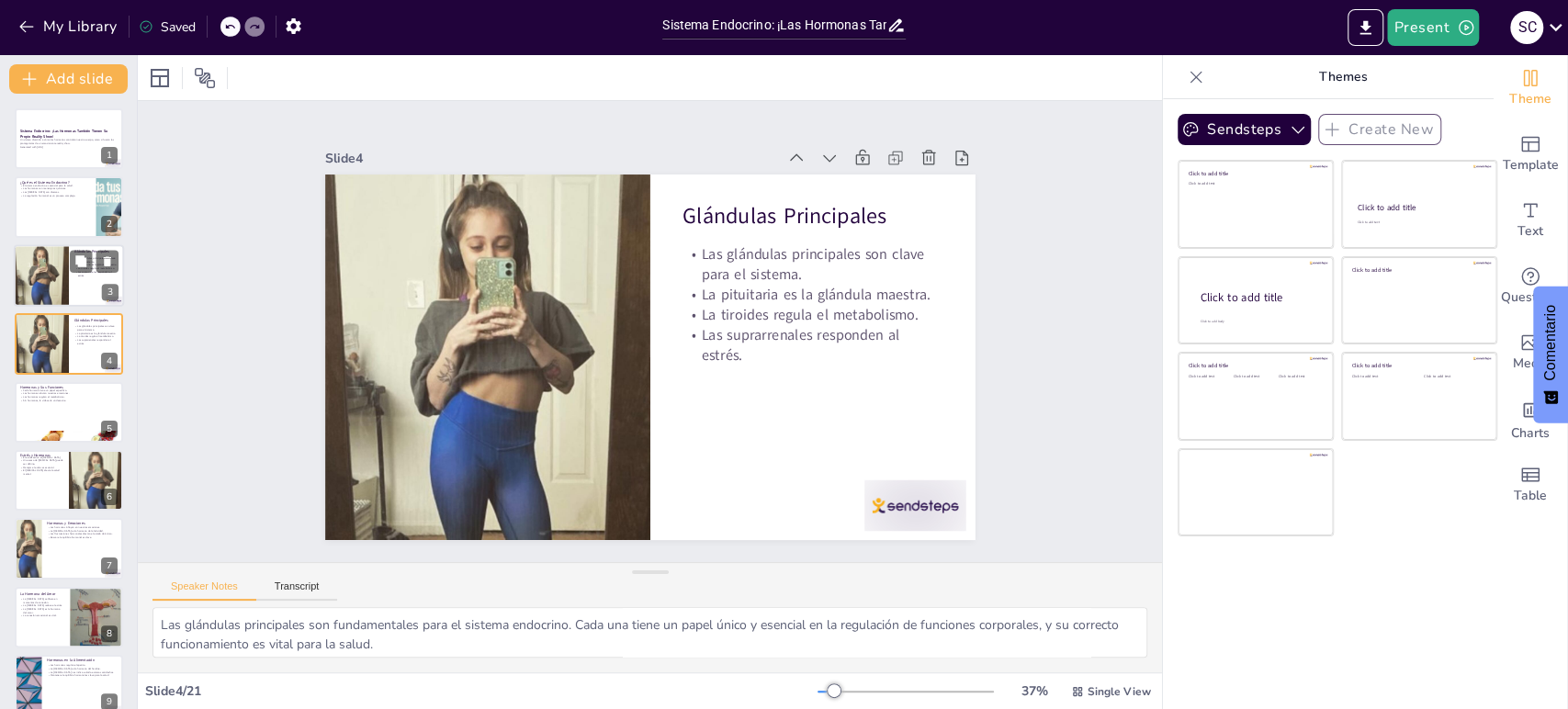
checkbox input "true"
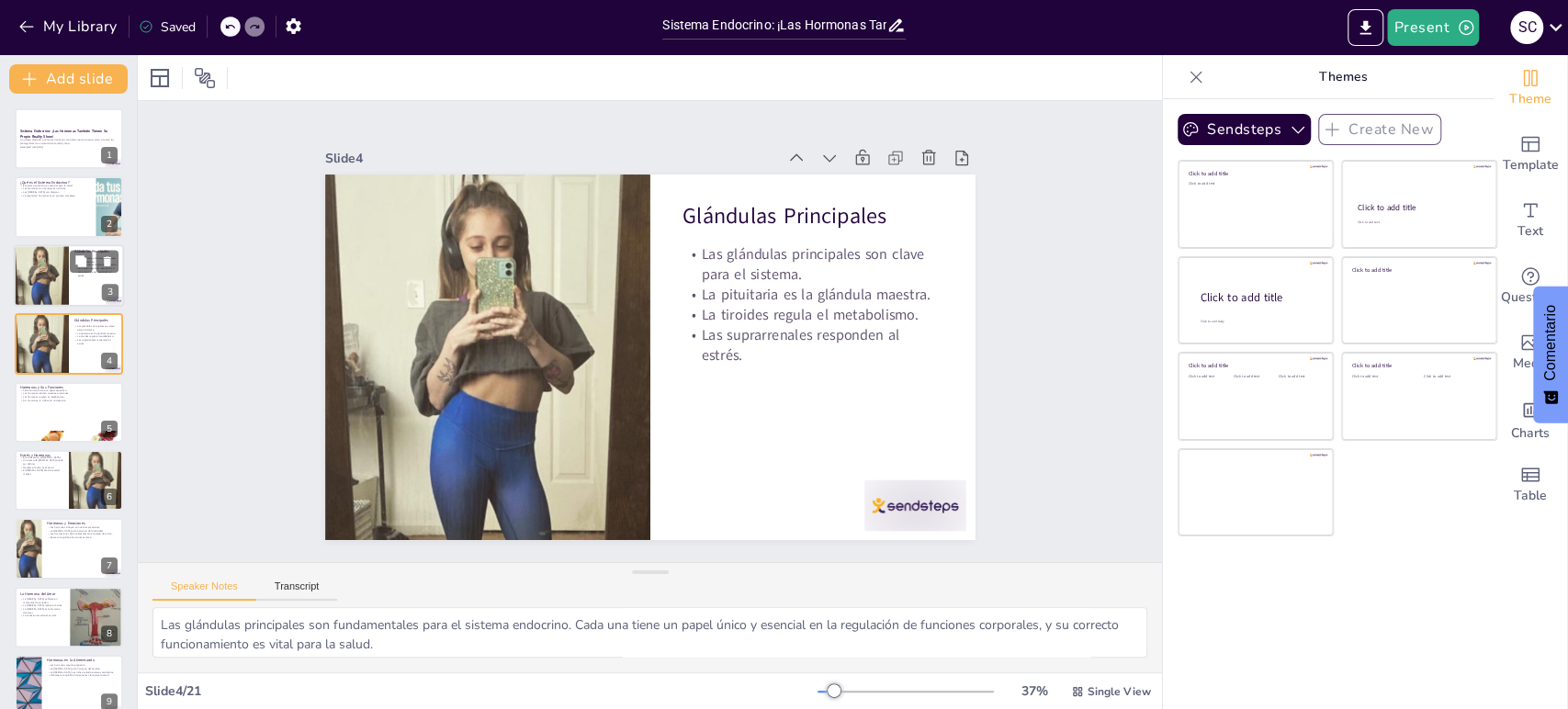
checkbox input "true"
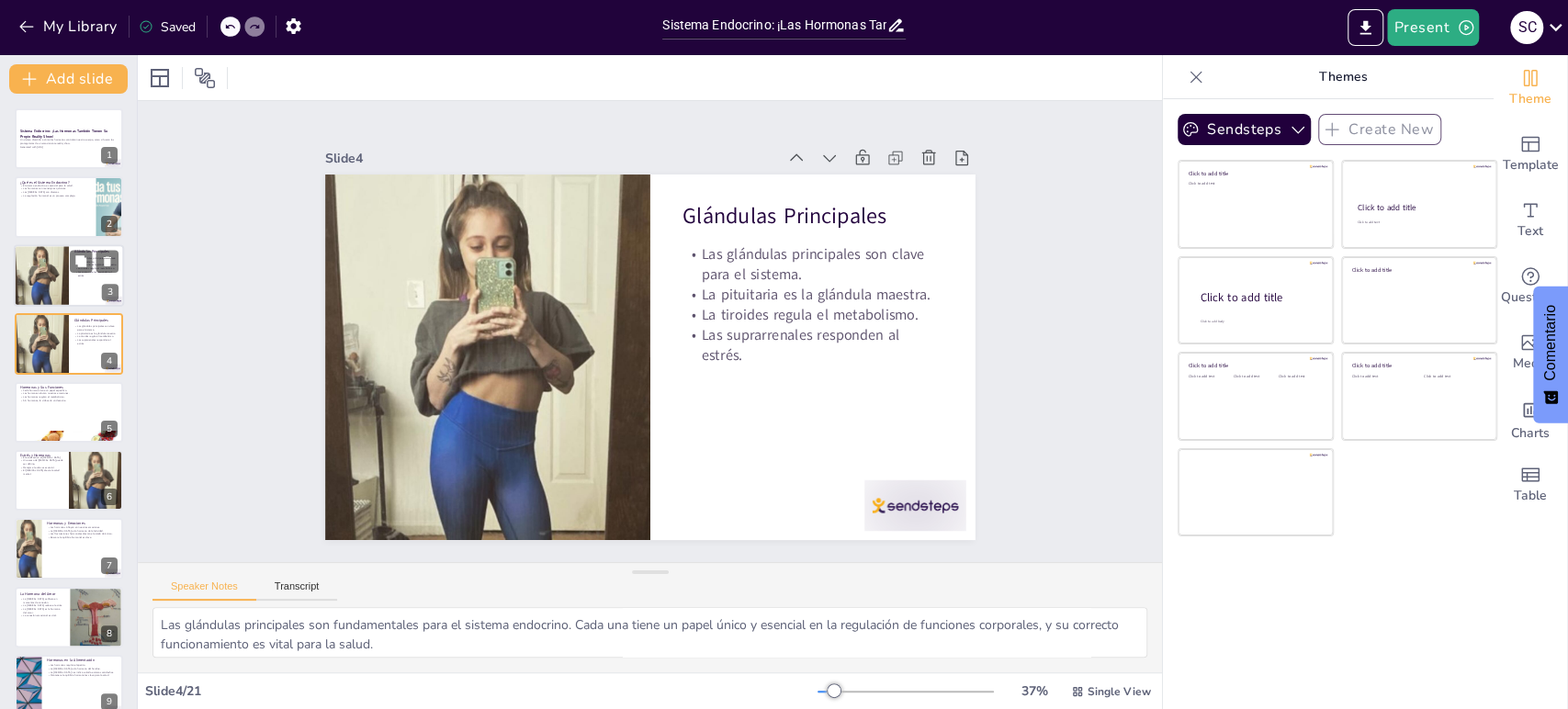
checkbox input "true"
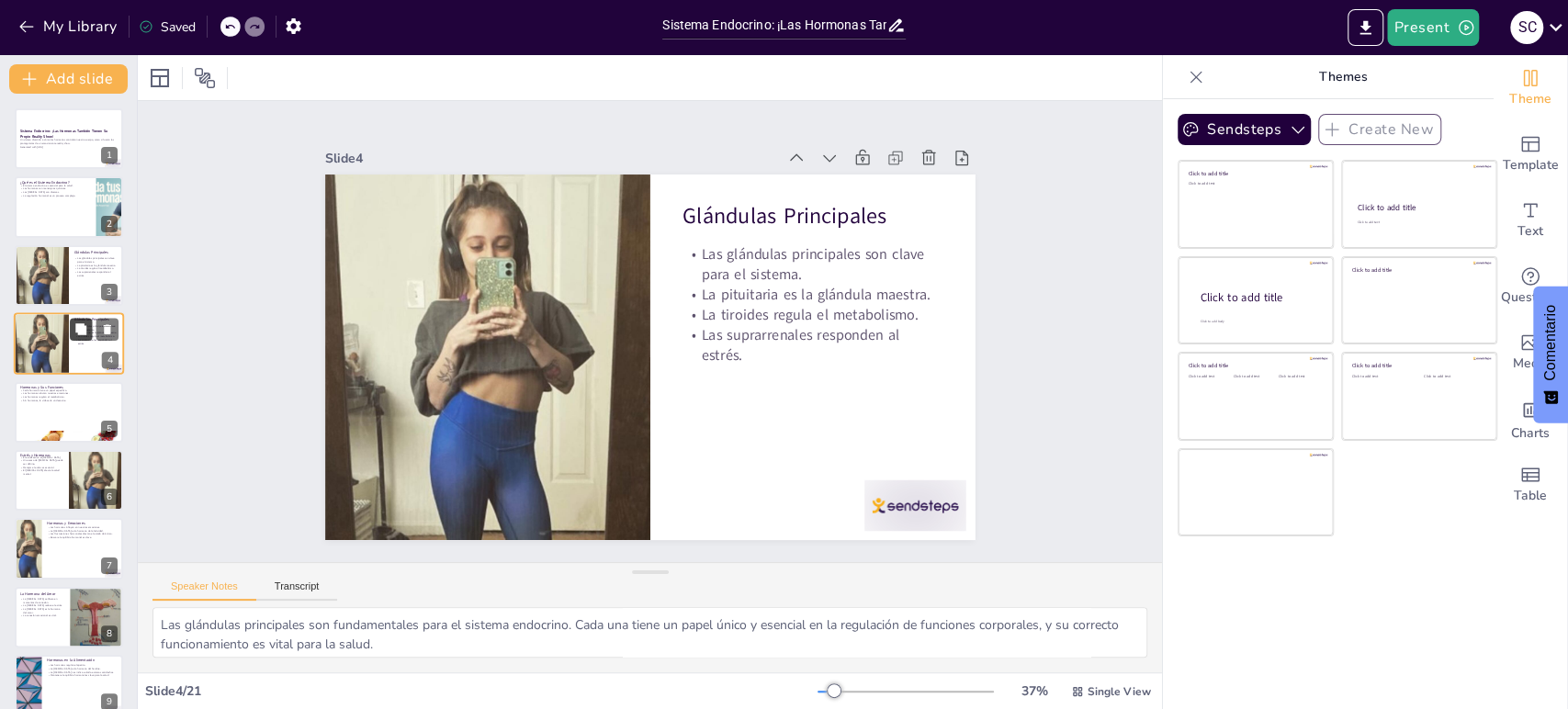
checkbox input "true"
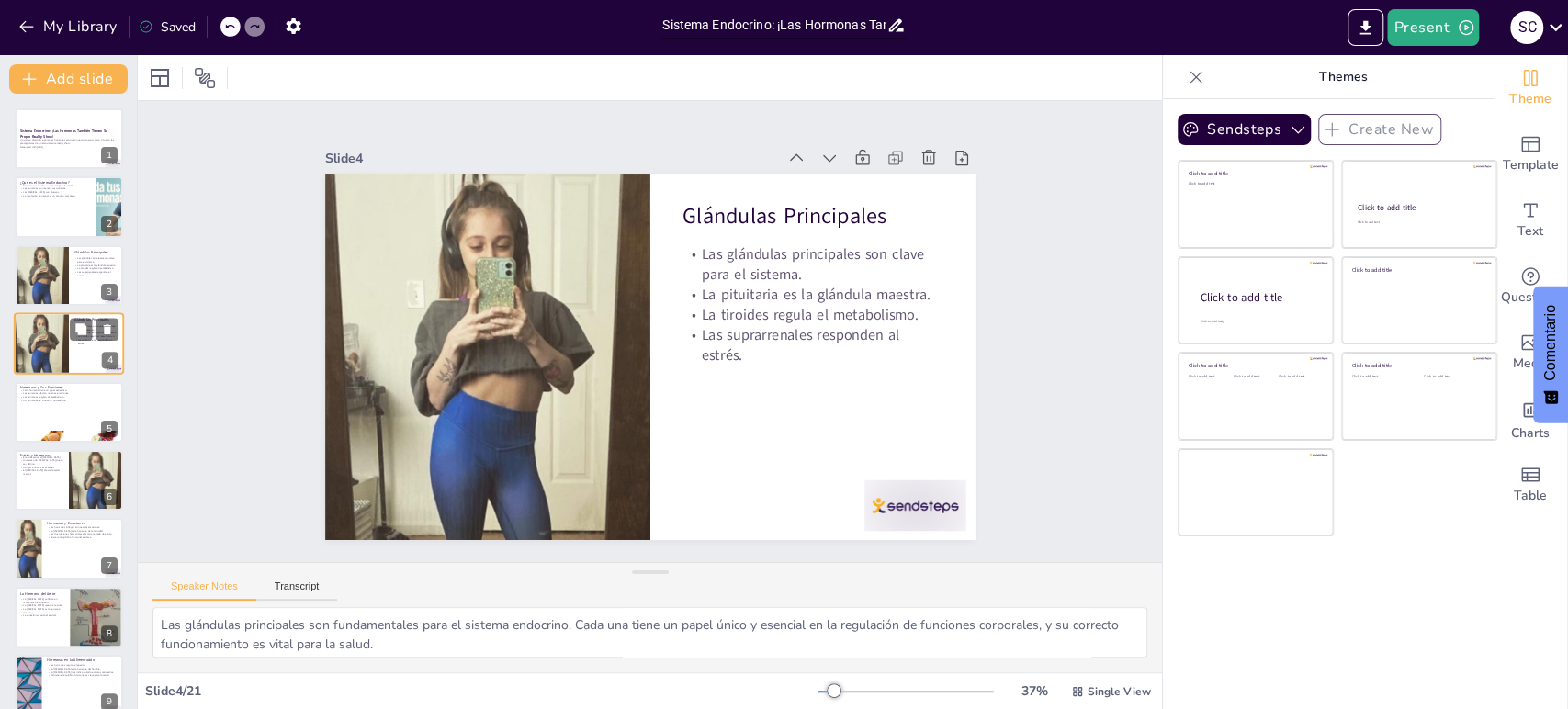
checkbox input "true"
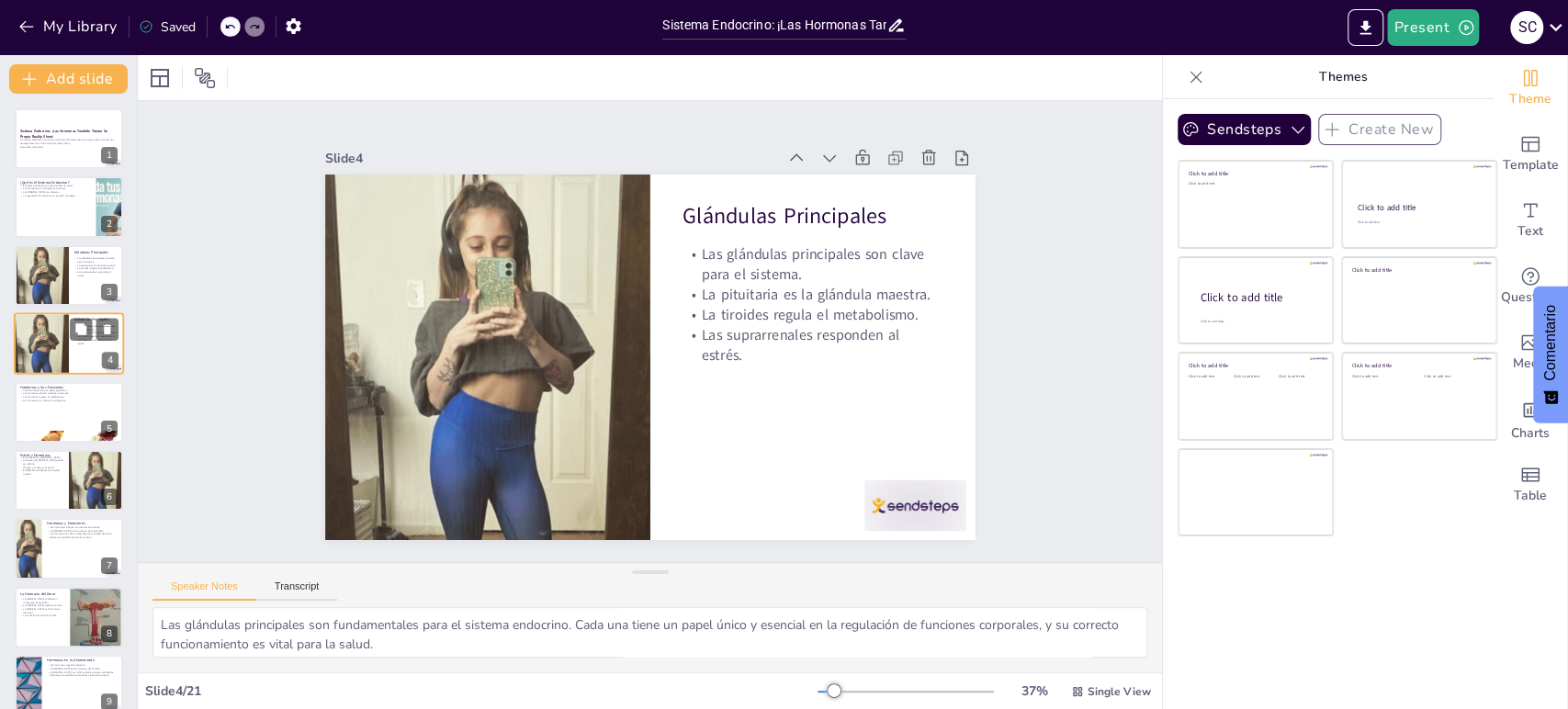
checkbox input "true"
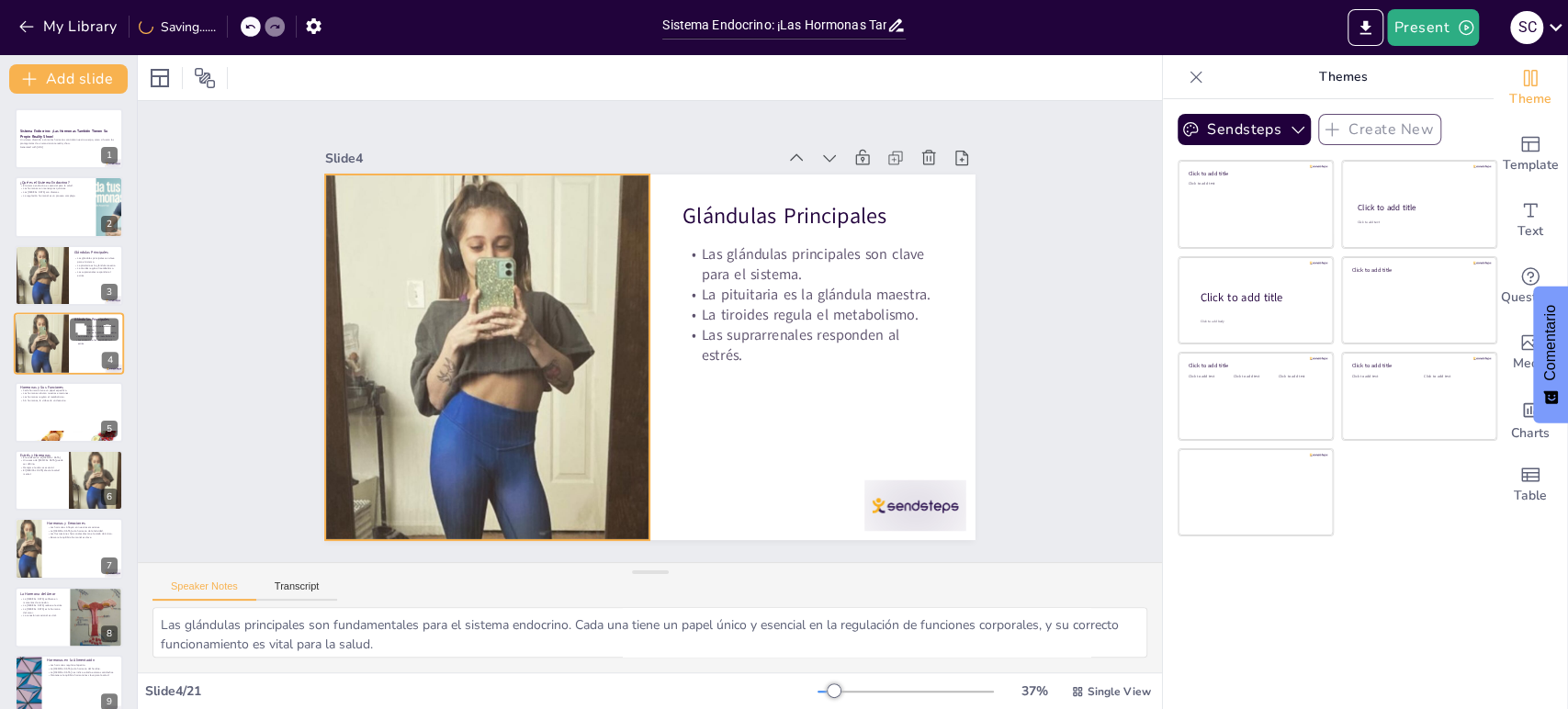
click at [27, 356] on div at bounding box center [41, 343] width 63 height 63
checkbox input "true"
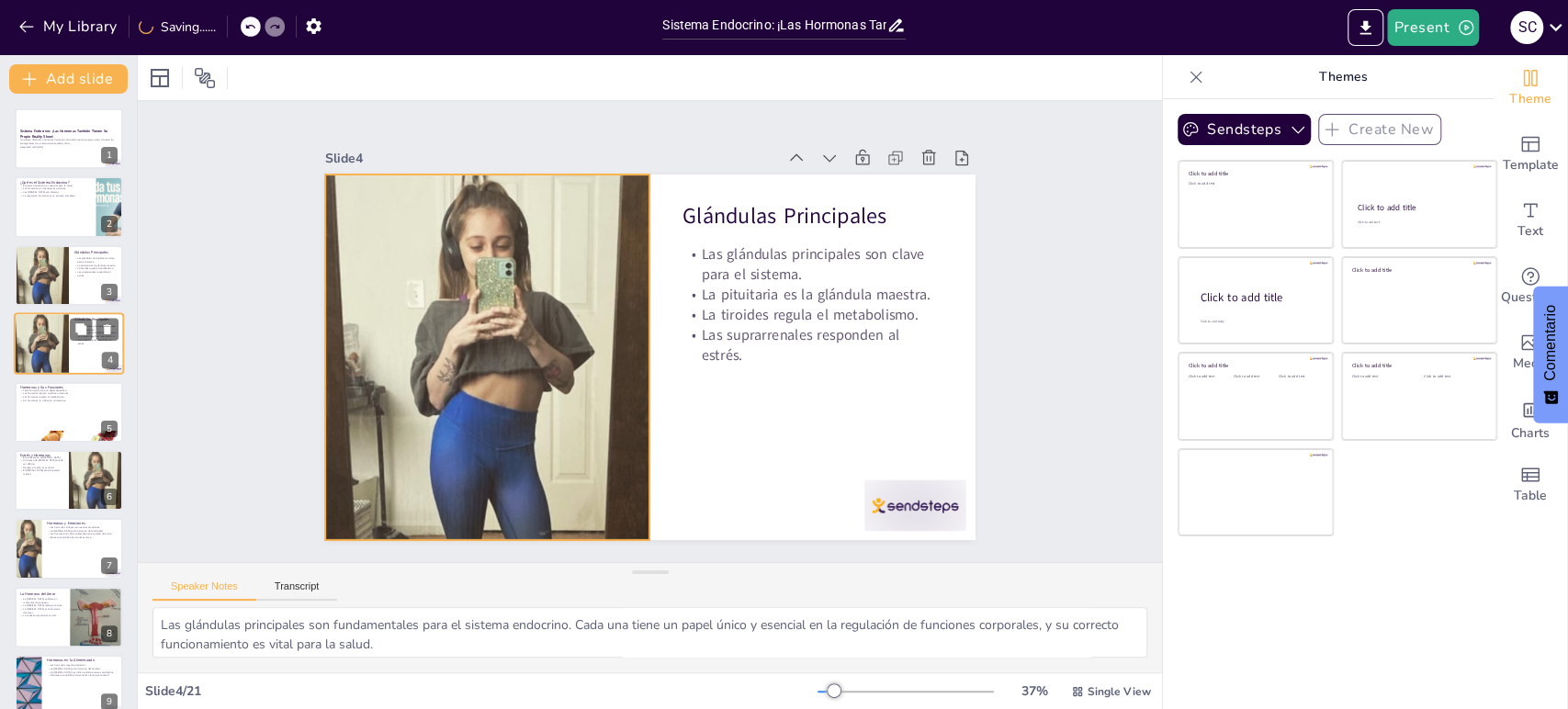
checkbox input "true"
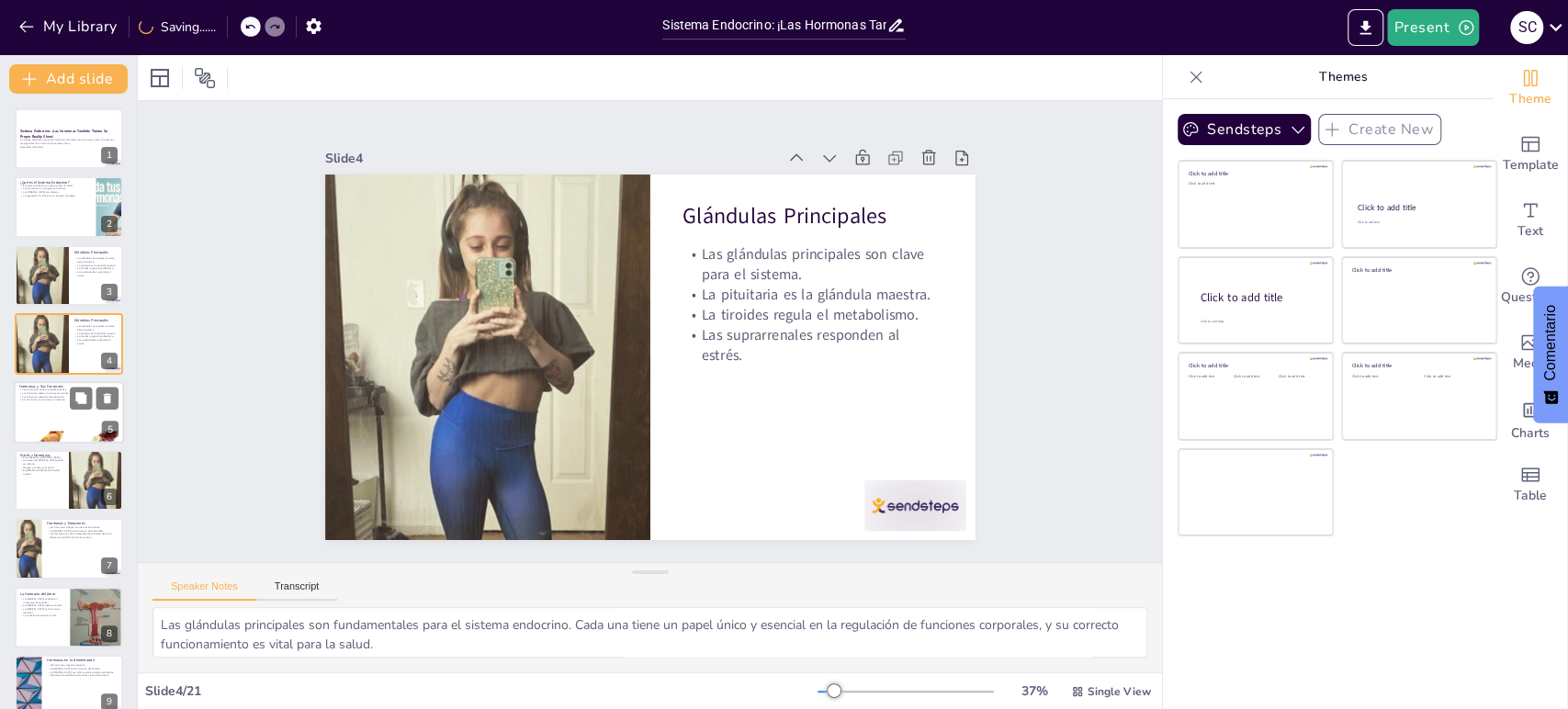
checkbox input "true"
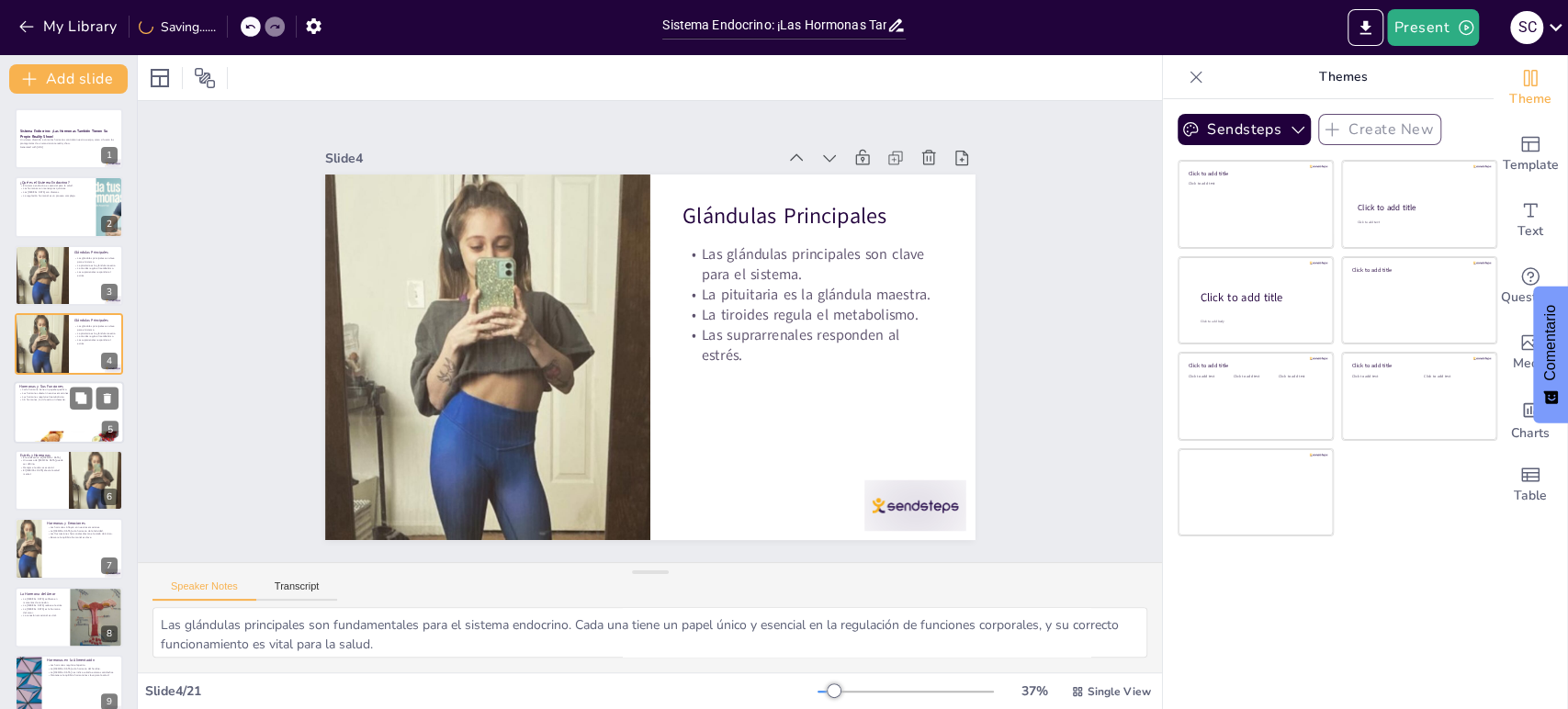
checkbox input "true"
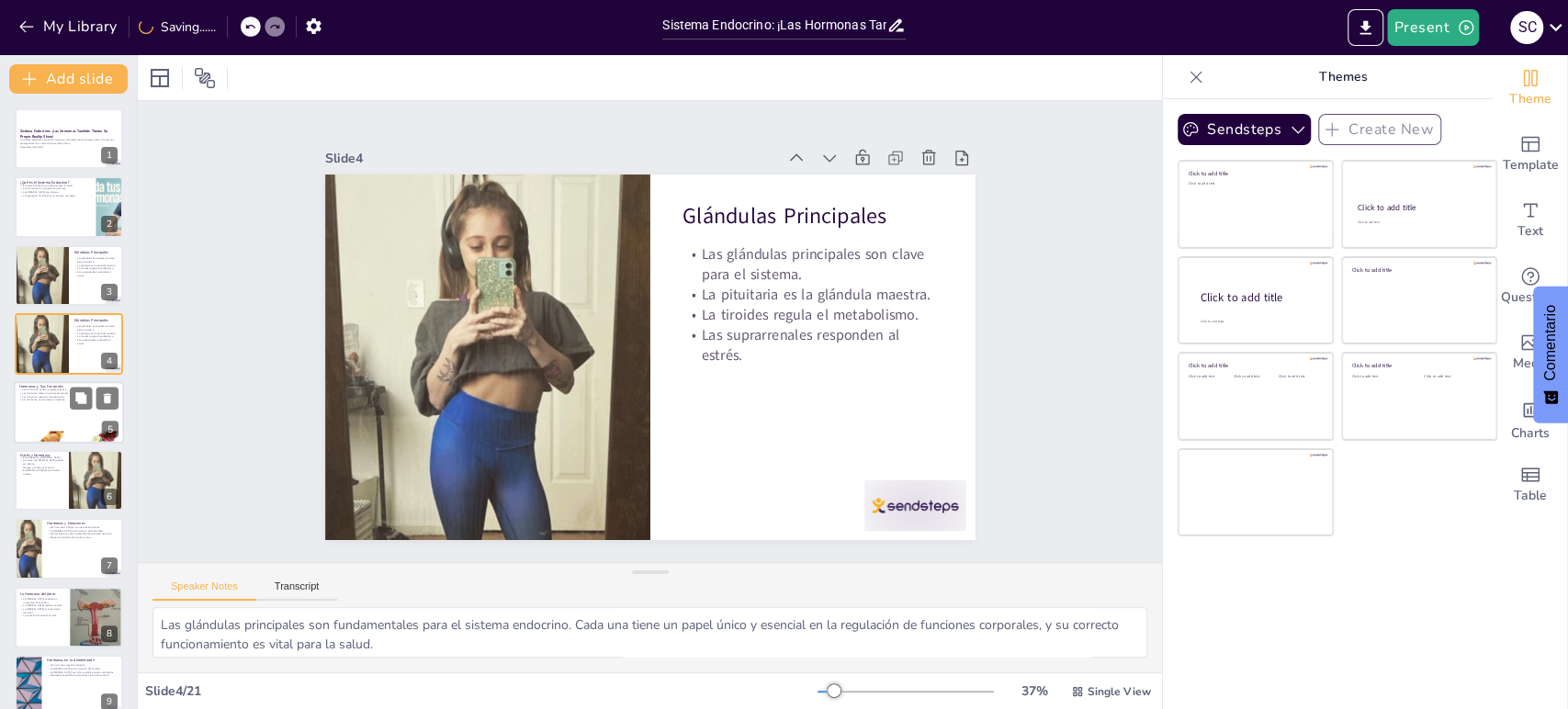
checkbox input "true"
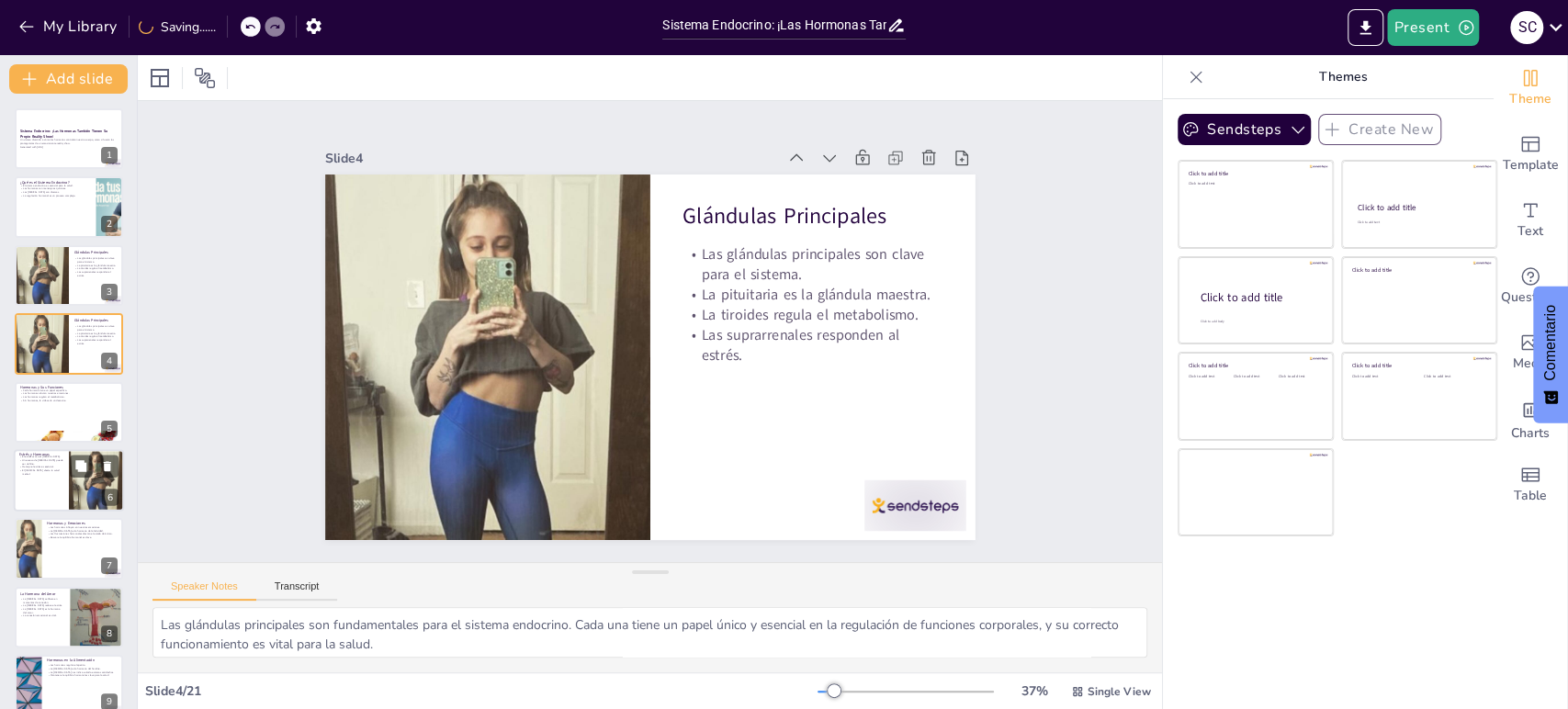
checkbox input "true"
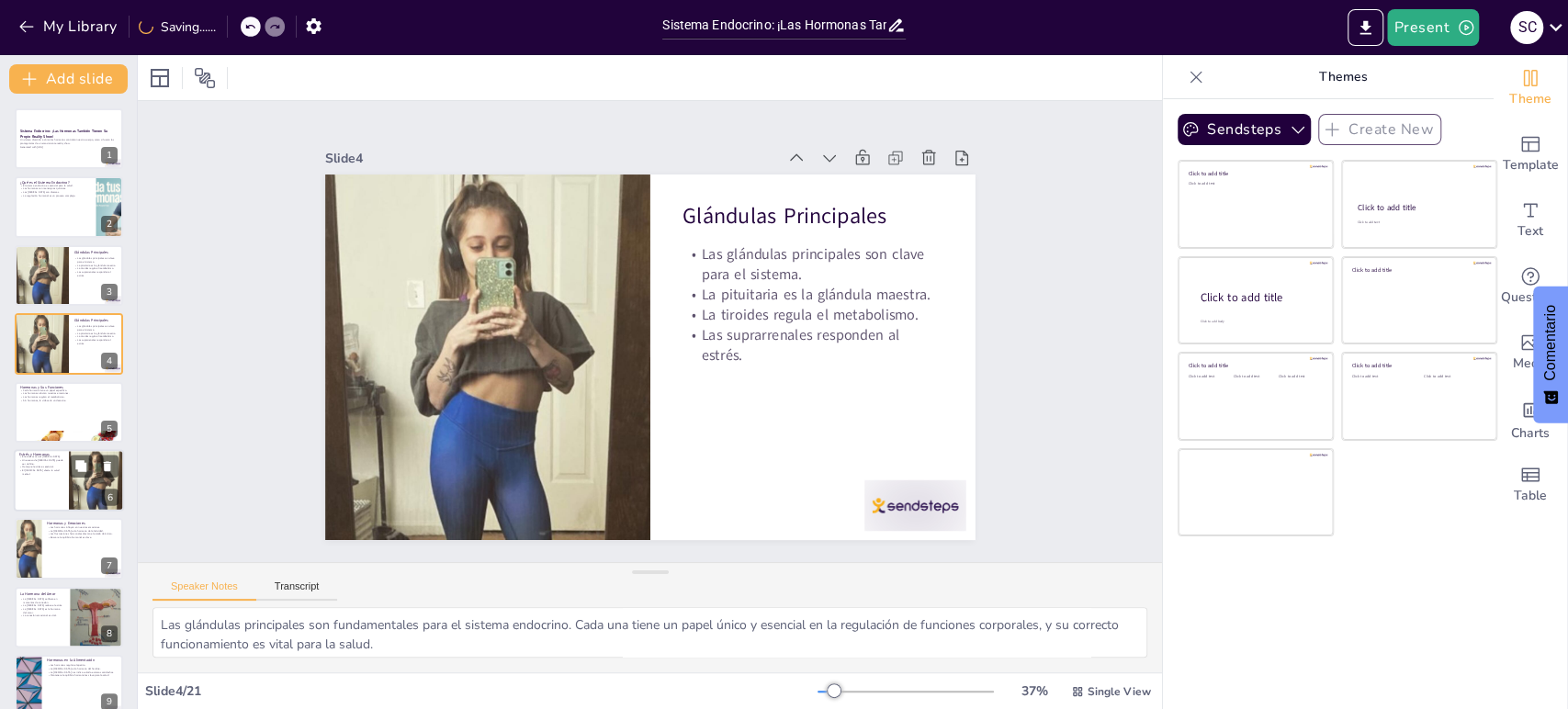
checkbox input "true"
click at [56, 499] on div at bounding box center [69, 480] width 110 height 63
